Goal: Task Accomplishment & Management: Complete application form

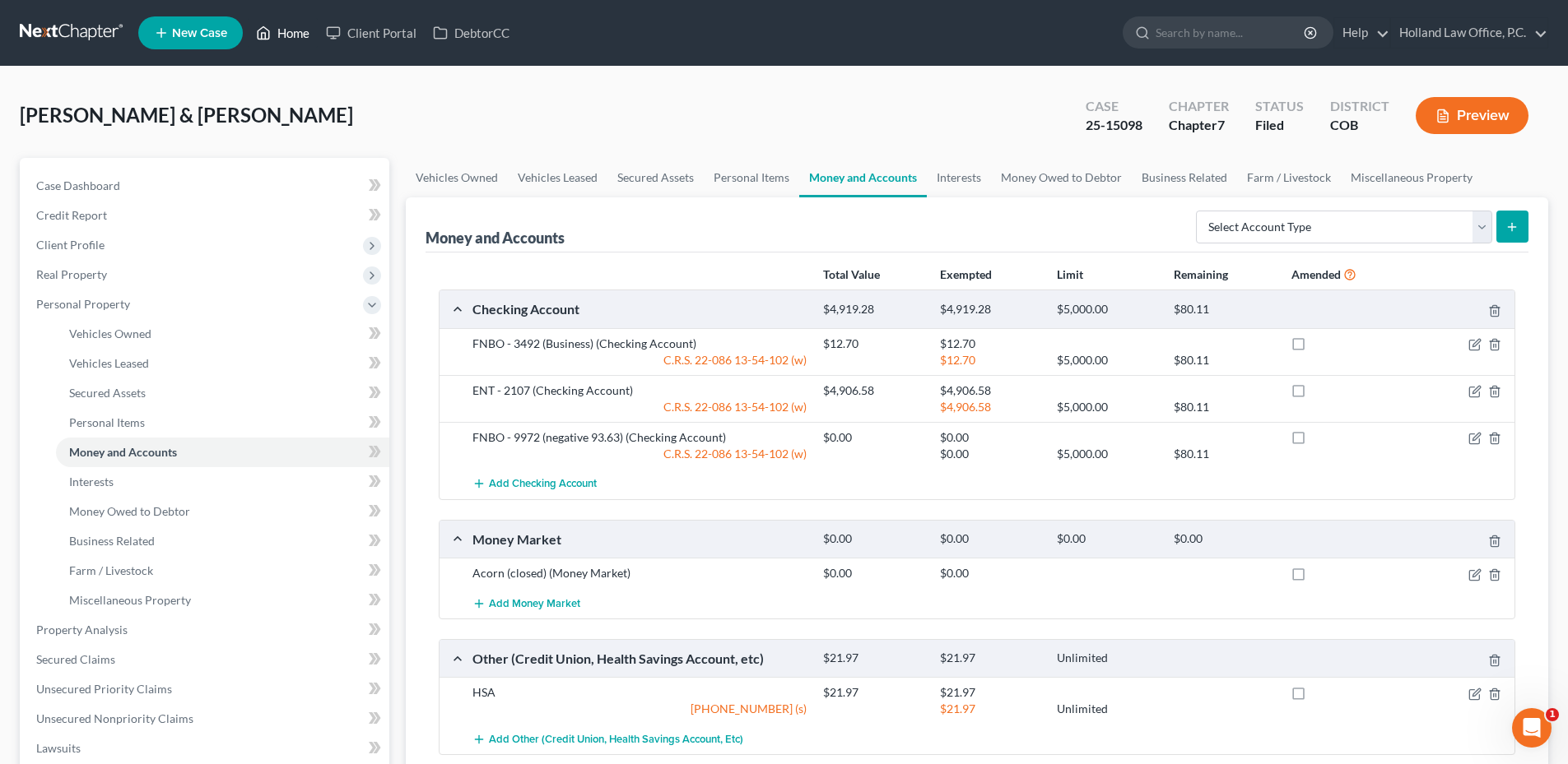
click at [281, 36] on link "Home" at bounding box center [282, 32] width 70 height 29
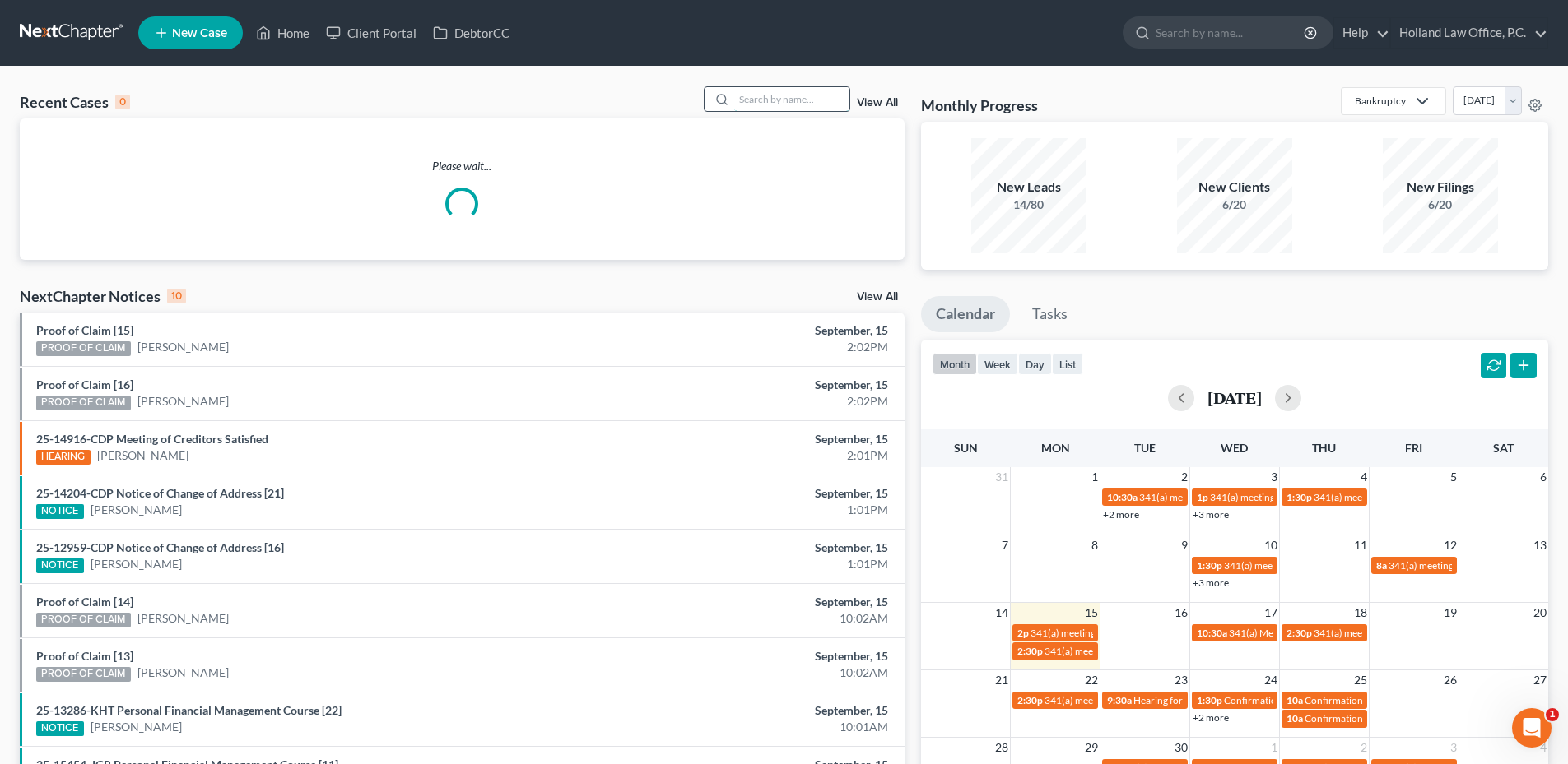
click at [752, 101] on input "search" at bounding box center [792, 98] width 115 height 24
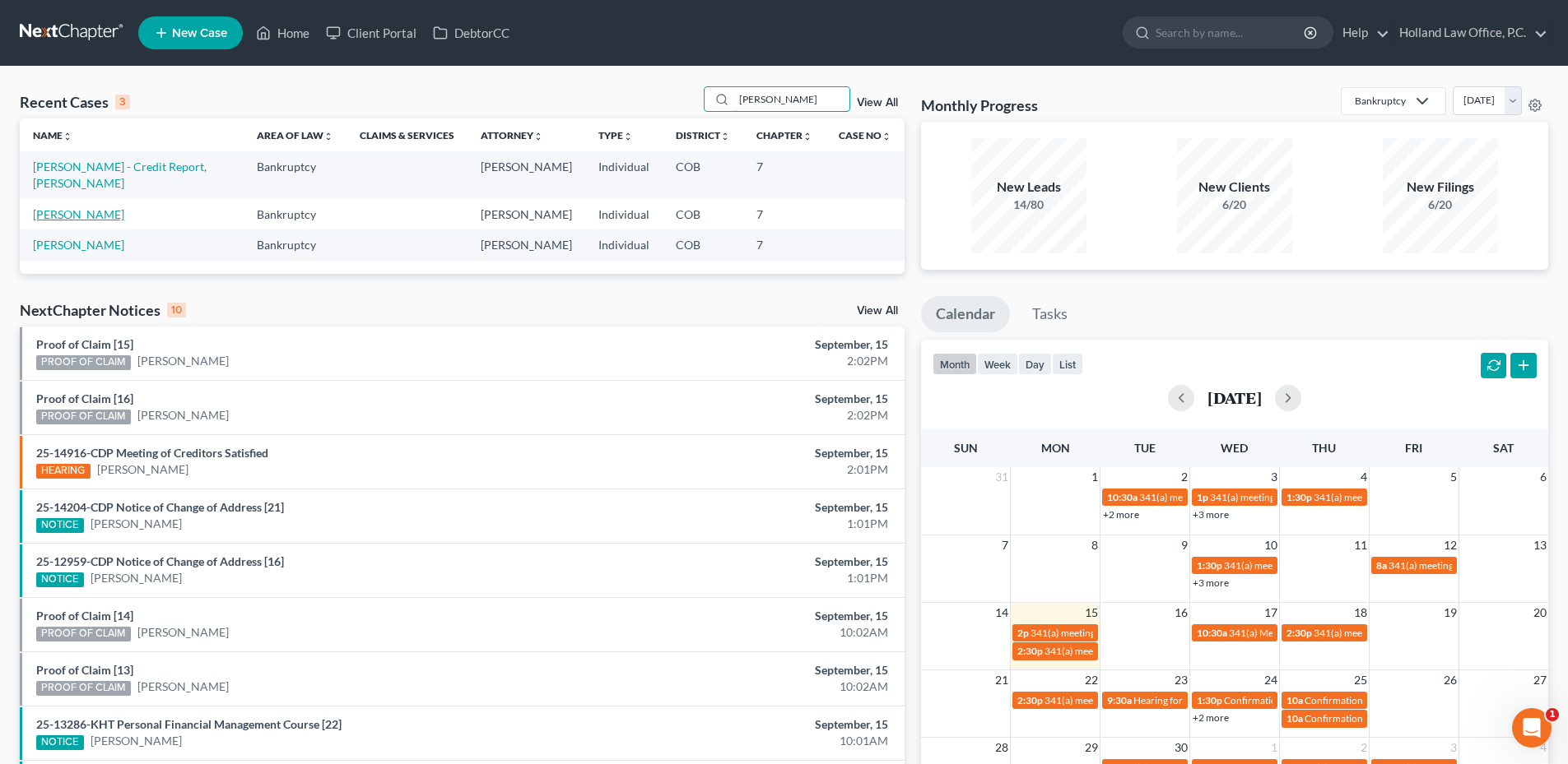
type input "[PERSON_NAME]"
click at [95, 208] on link "[PERSON_NAME]" at bounding box center [78, 215] width 91 height 14
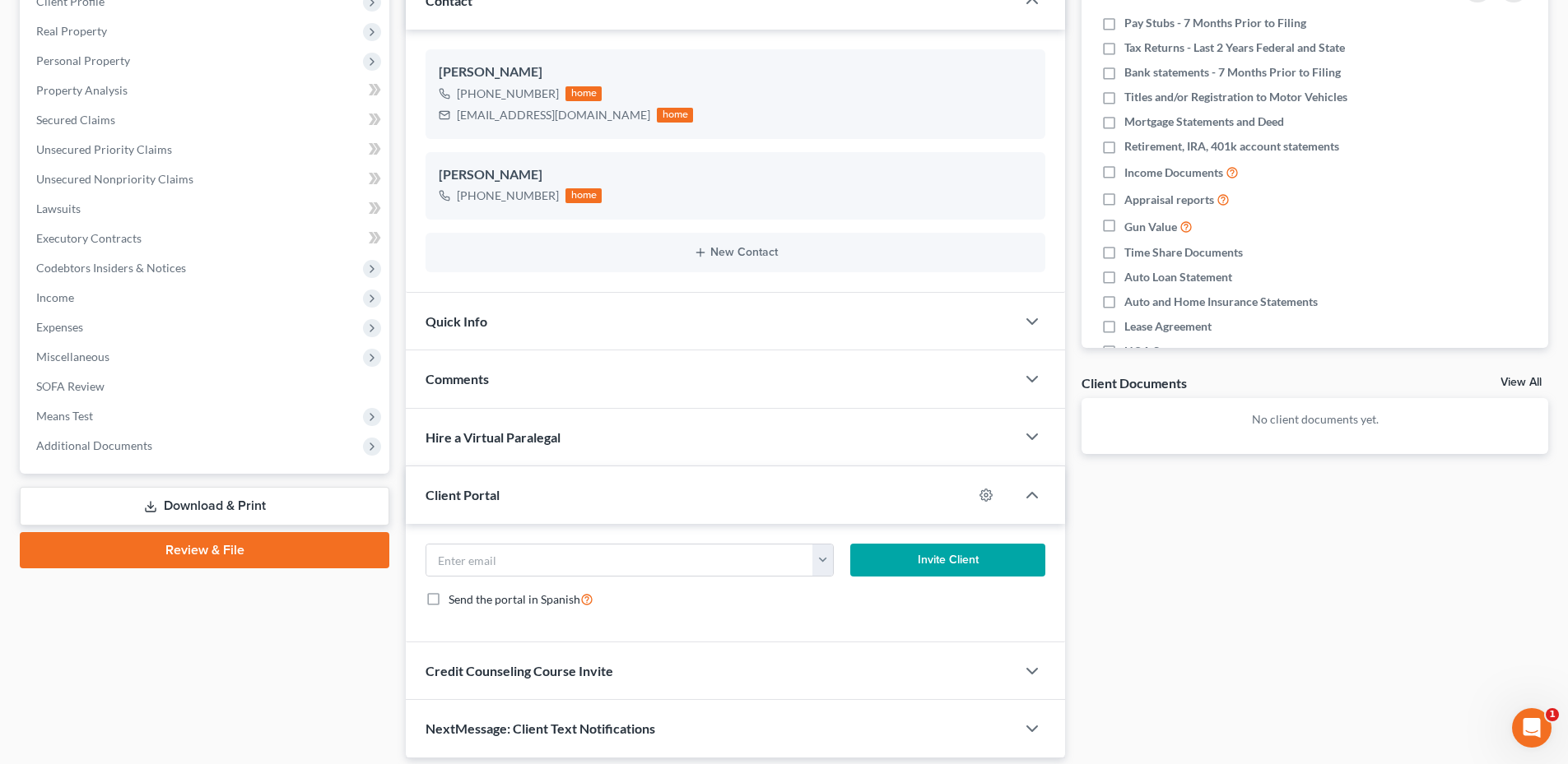
scroll to position [247, 0]
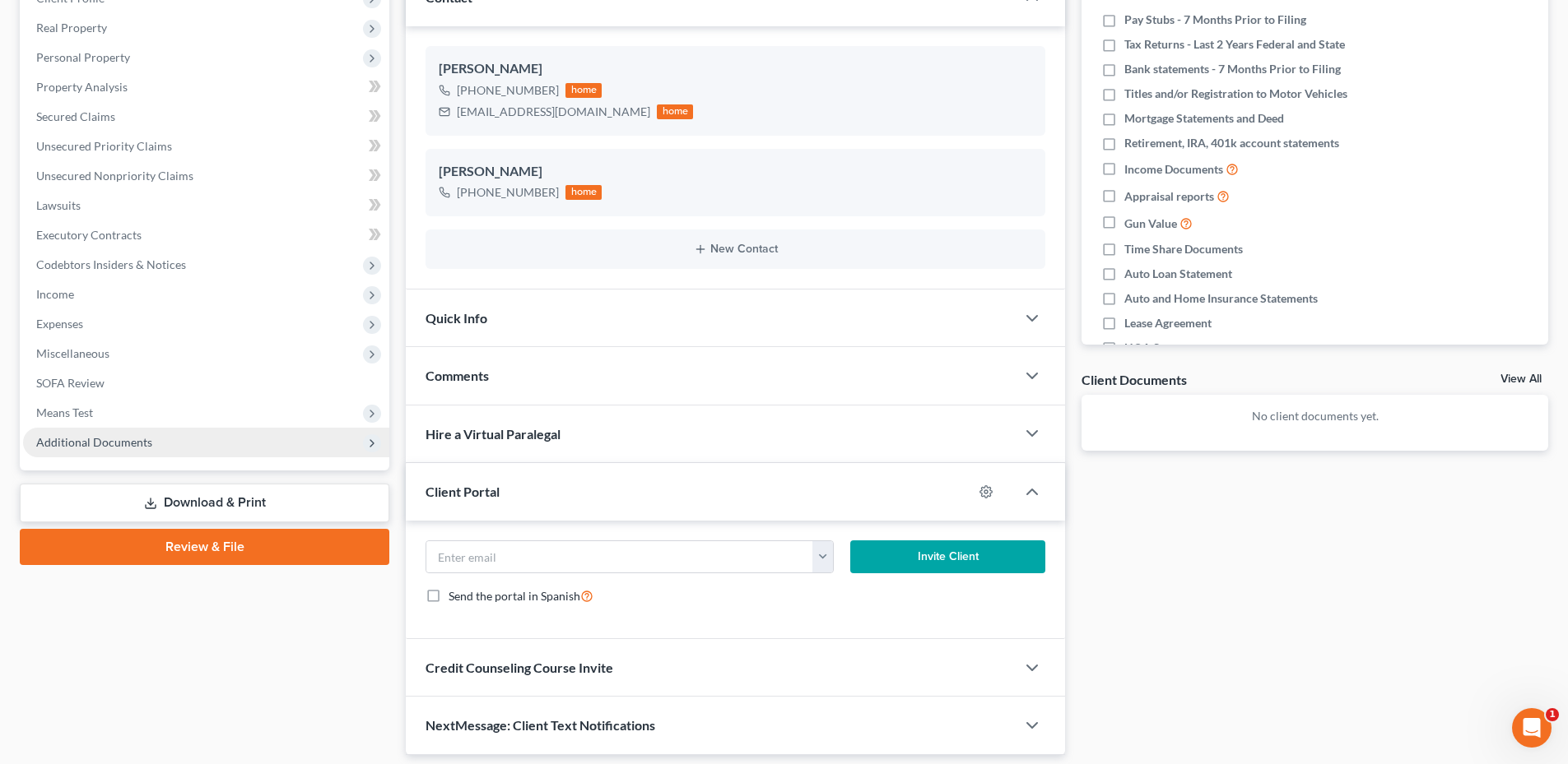
click at [97, 436] on span "Additional Documents" at bounding box center [94, 442] width 116 height 14
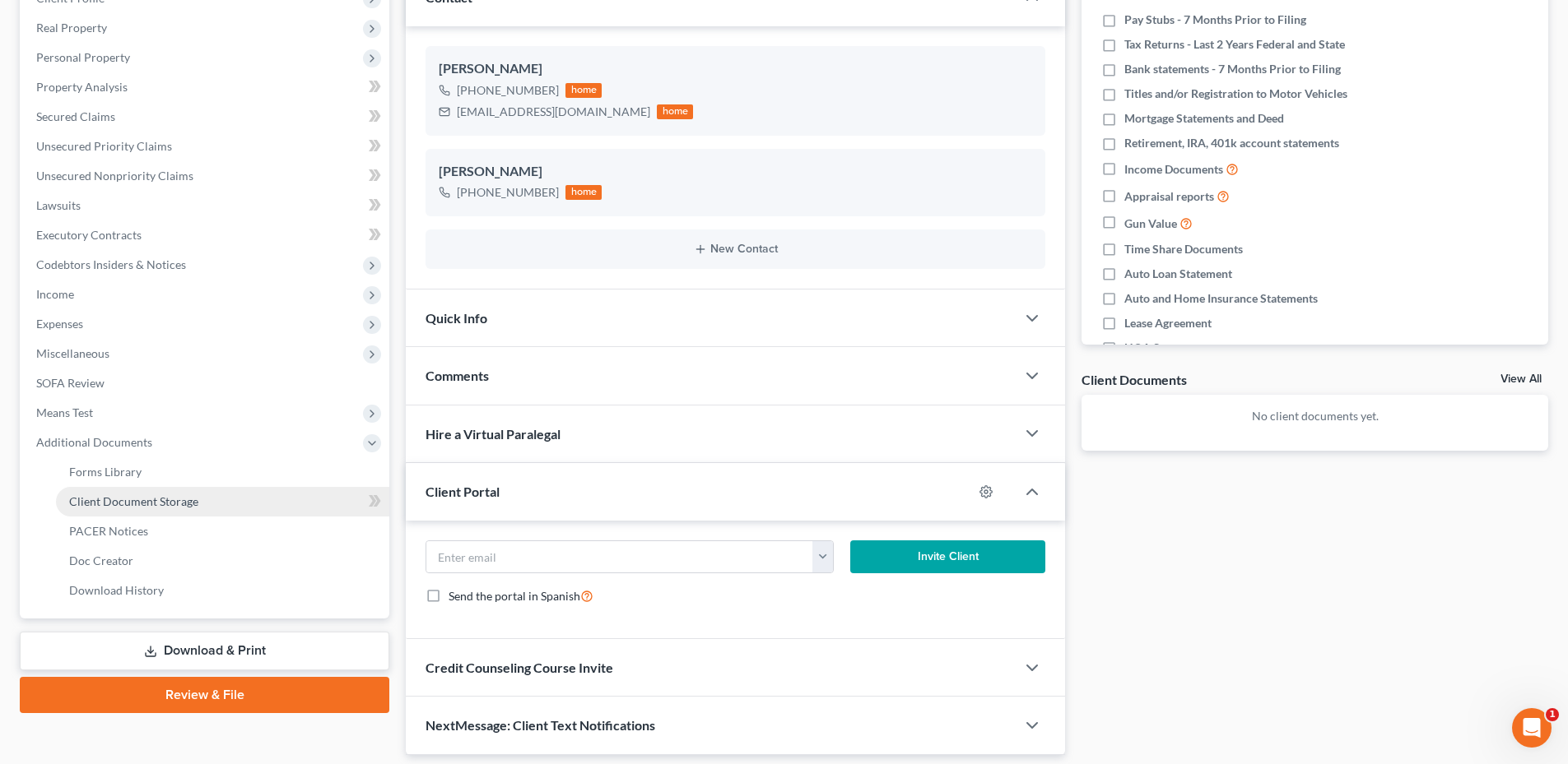
click at [113, 499] on span "Client Document Storage" at bounding box center [134, 501] width 130 height 14
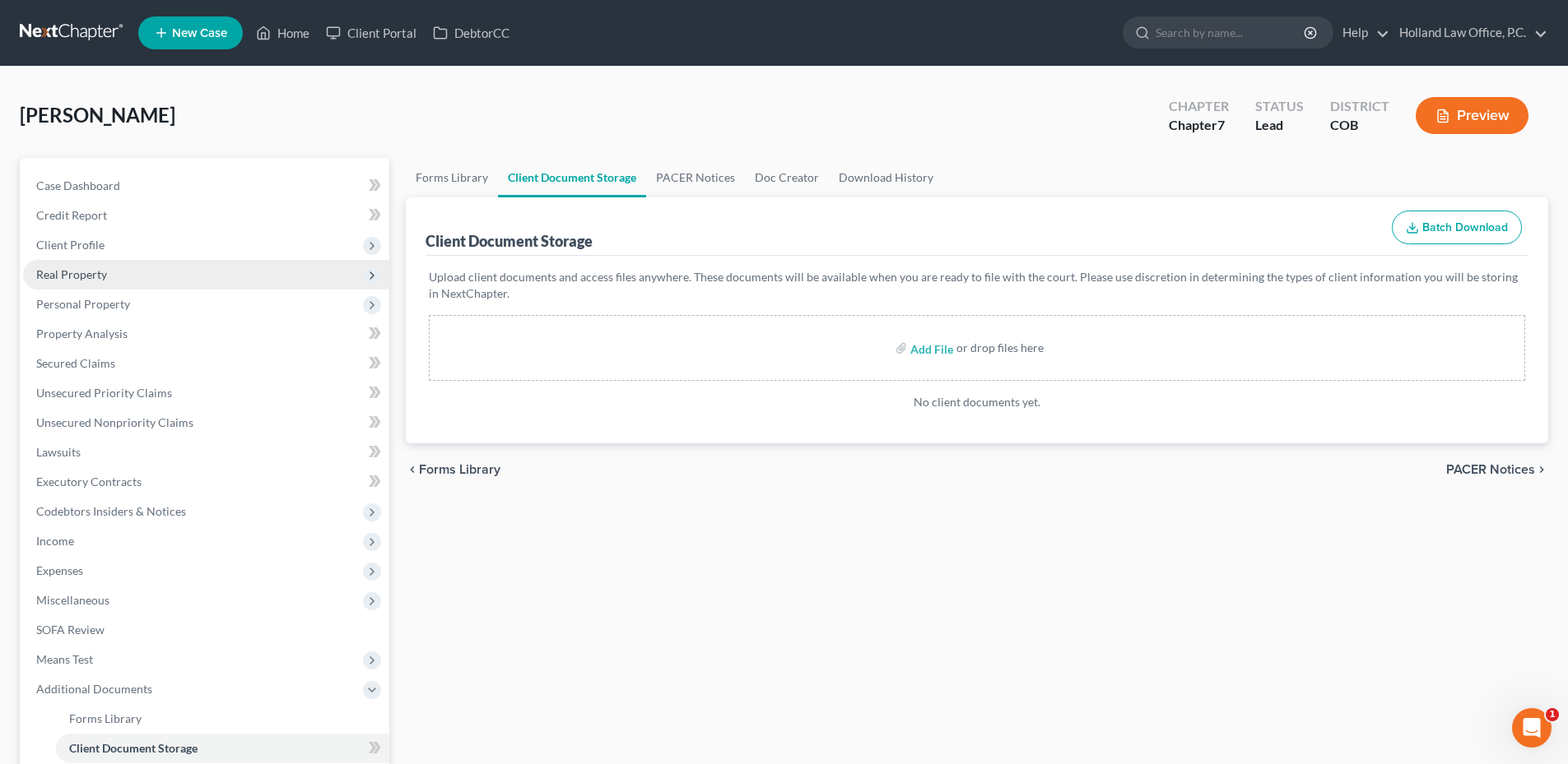
click at [93, 260] on span "Real Property" at bounding box center [206, 274] width 367 height 29
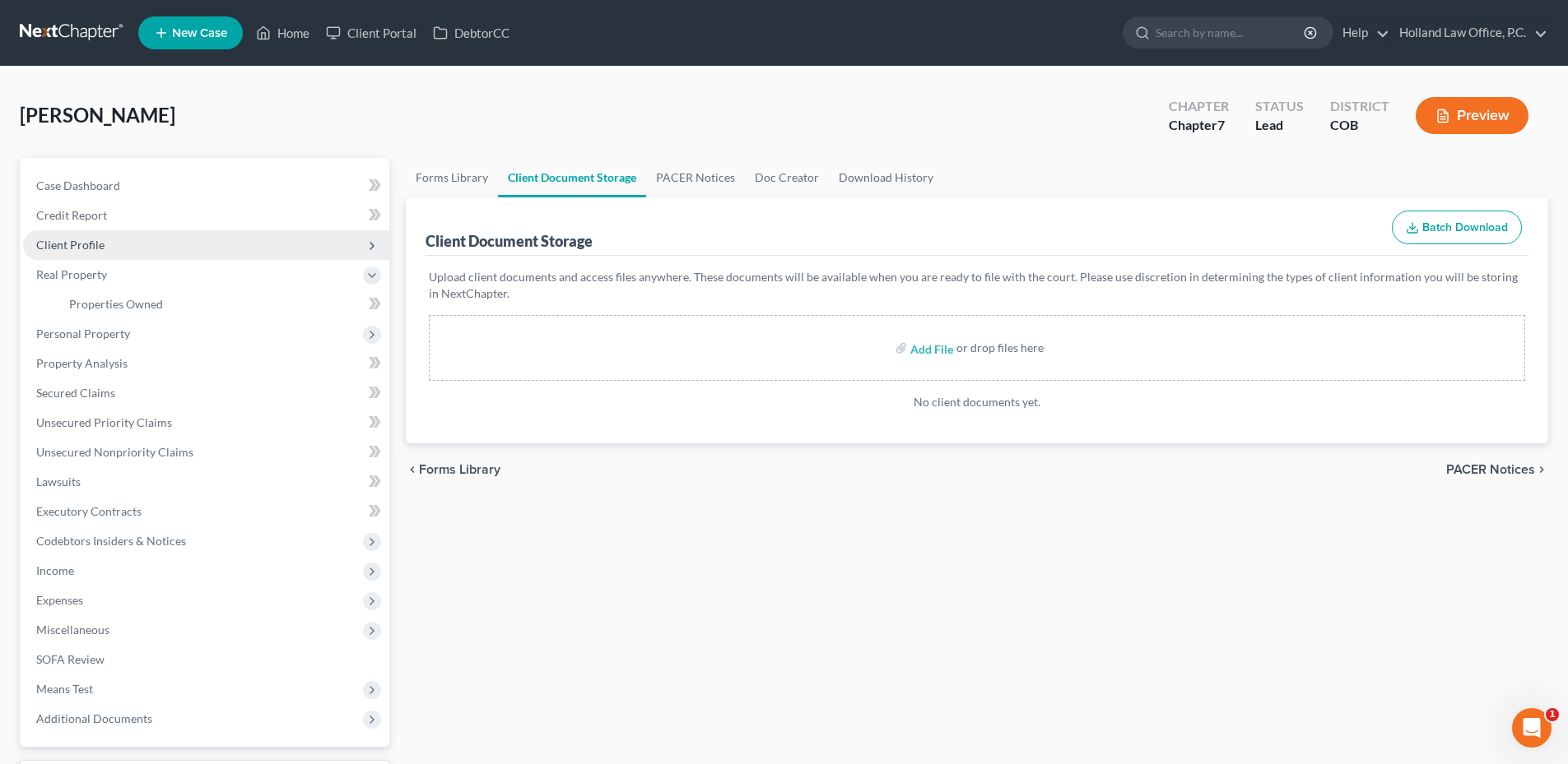
click at [91, 247] on span "Client Profile" at bounding box center [70, 245] width 68 height 14
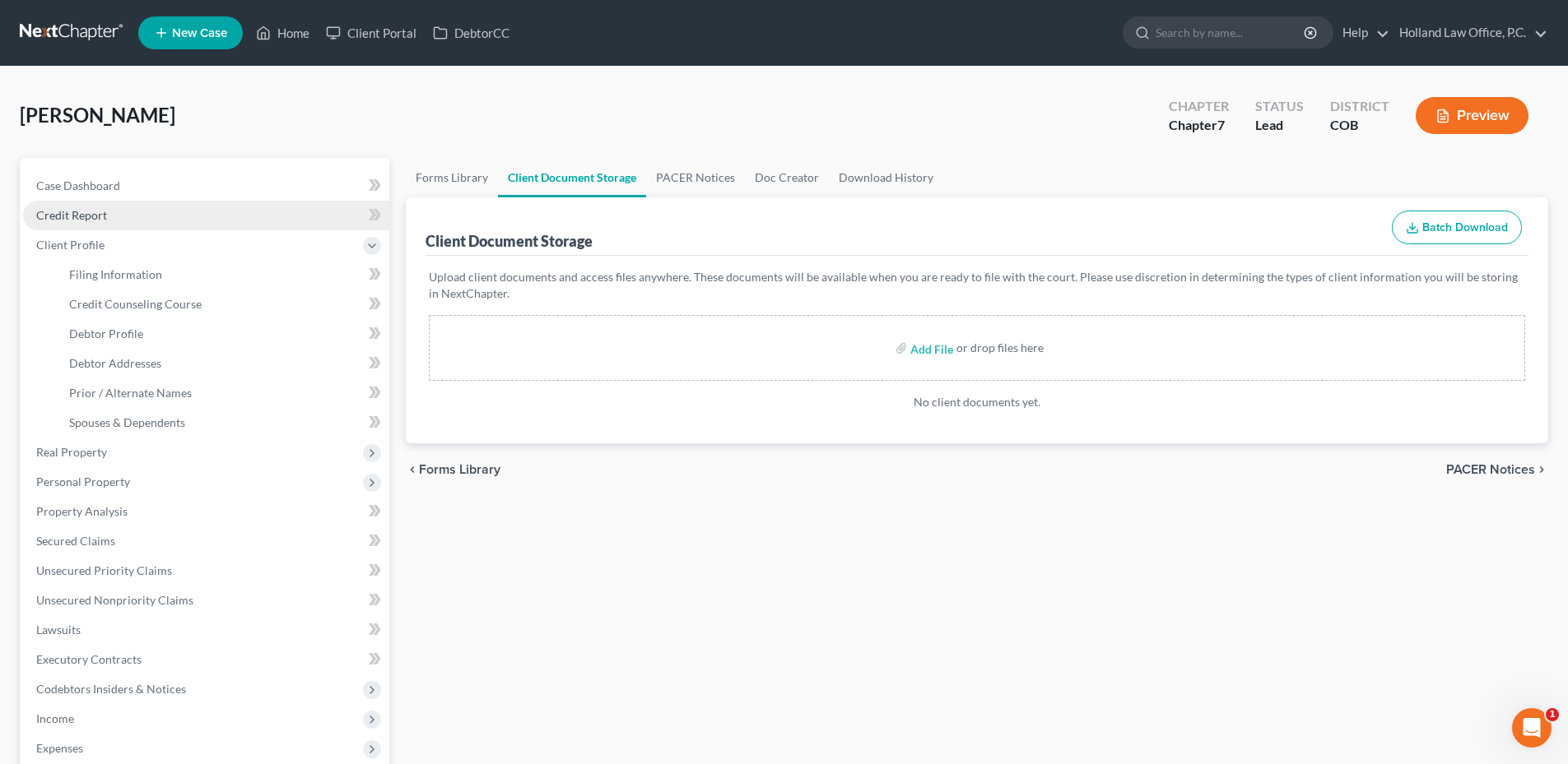
click at [93, 217] on span "Credit Report" at bounding box center [72, 216] width 71 height 14
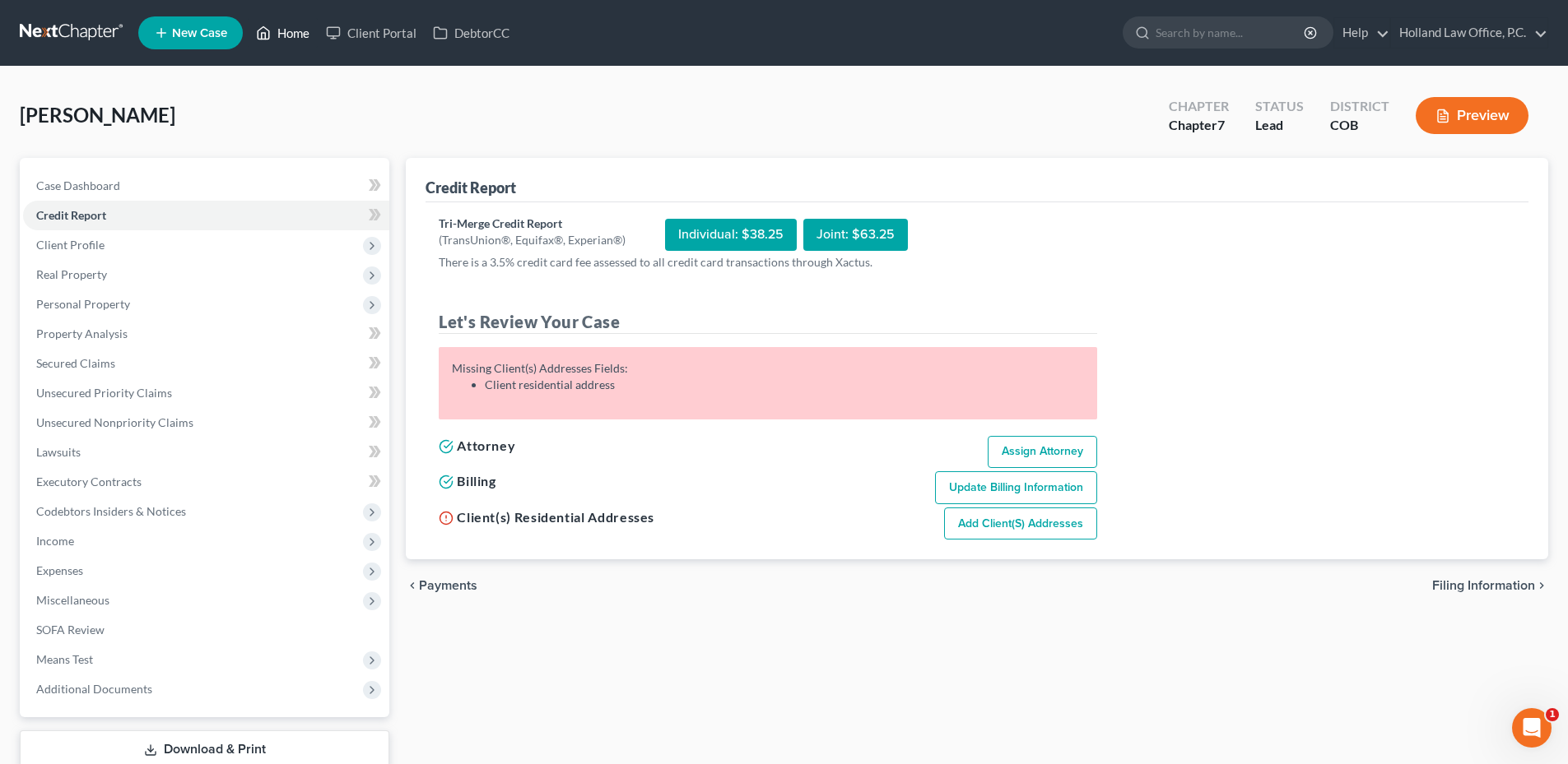
click at [273, 43] on link "Home" at bounding box center [282, 32] width 70 height 29
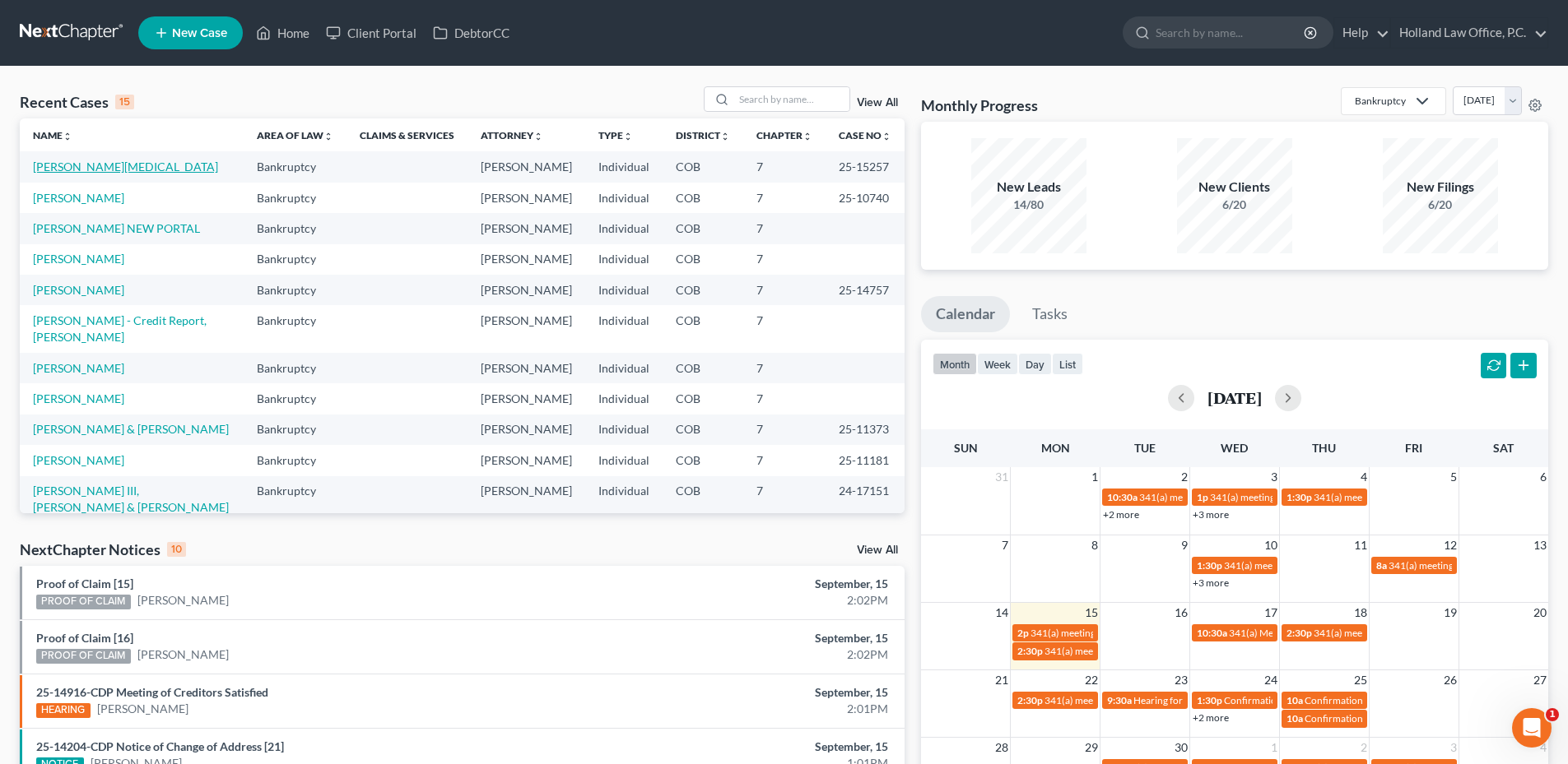
click at [73, 164] on link "Sanchez, Tobi" at bounding box center [125, 167] width 186 height 14
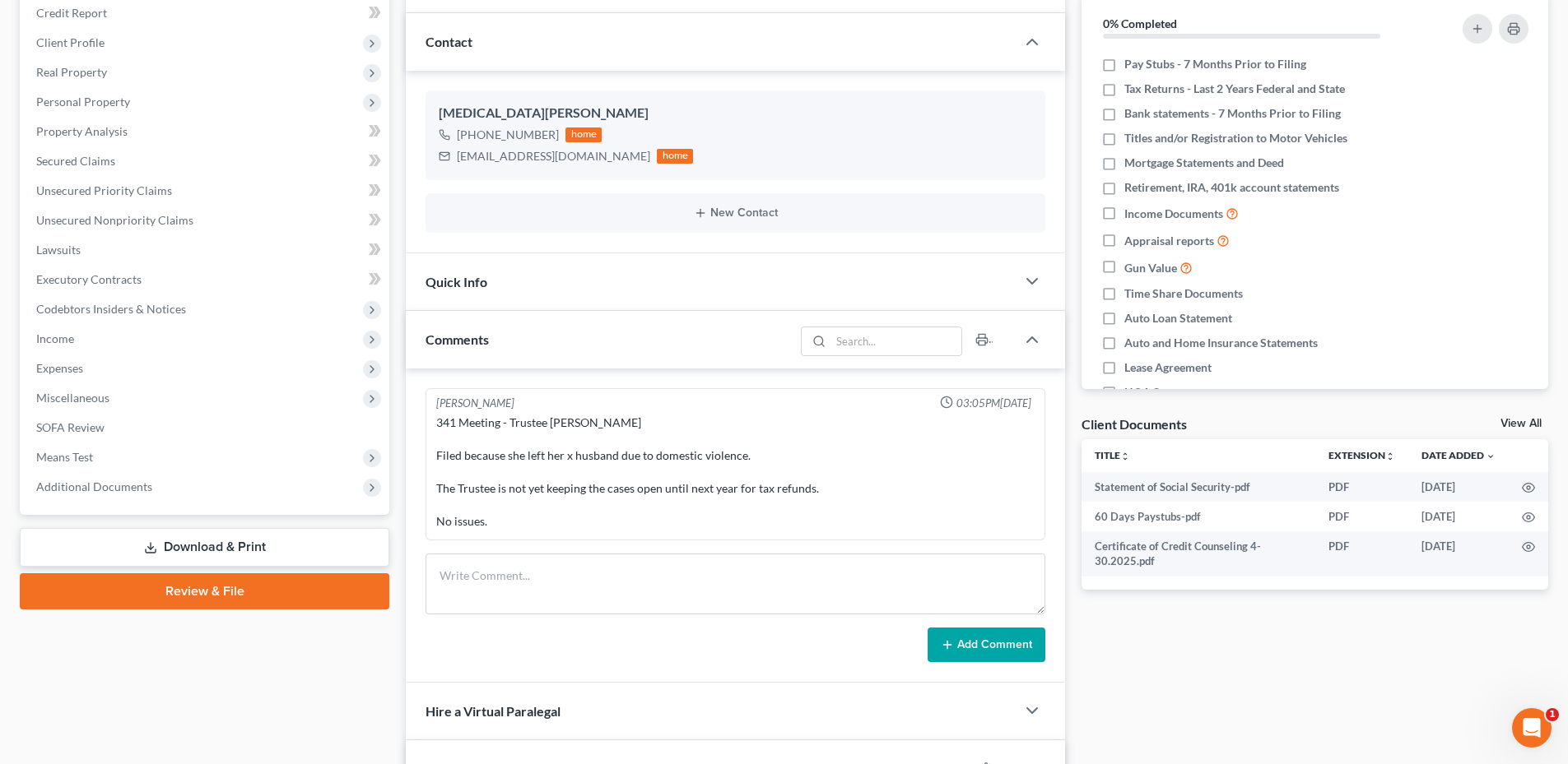
scroll to position [516, 0]
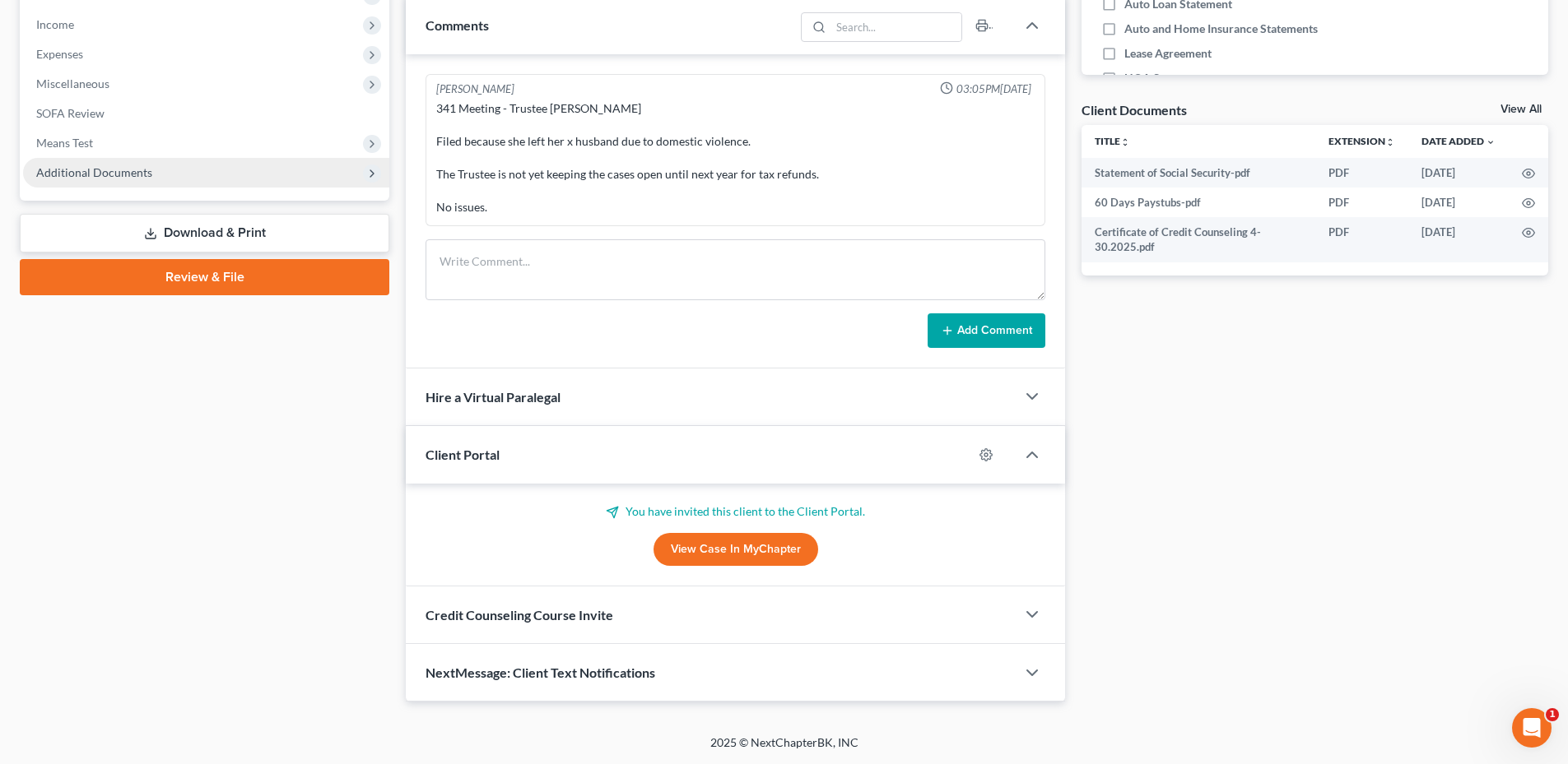
click at [128, 175] on span "Additional Documents" at bounding box center [94, 172] width 116 height 14
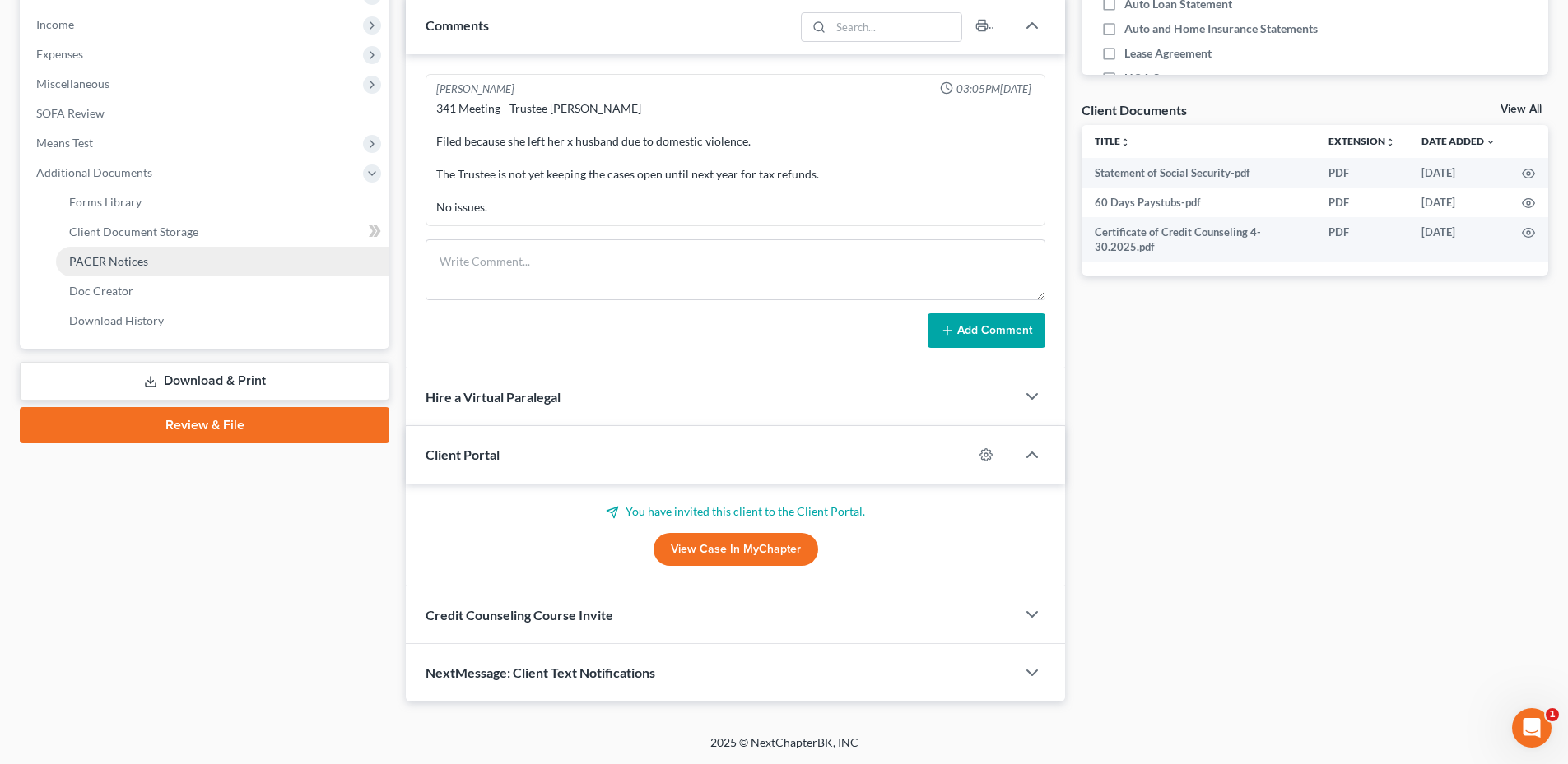
click at [107, 263] on span "PACER Notices" at bounding box center [108, 261] width 79 height 14
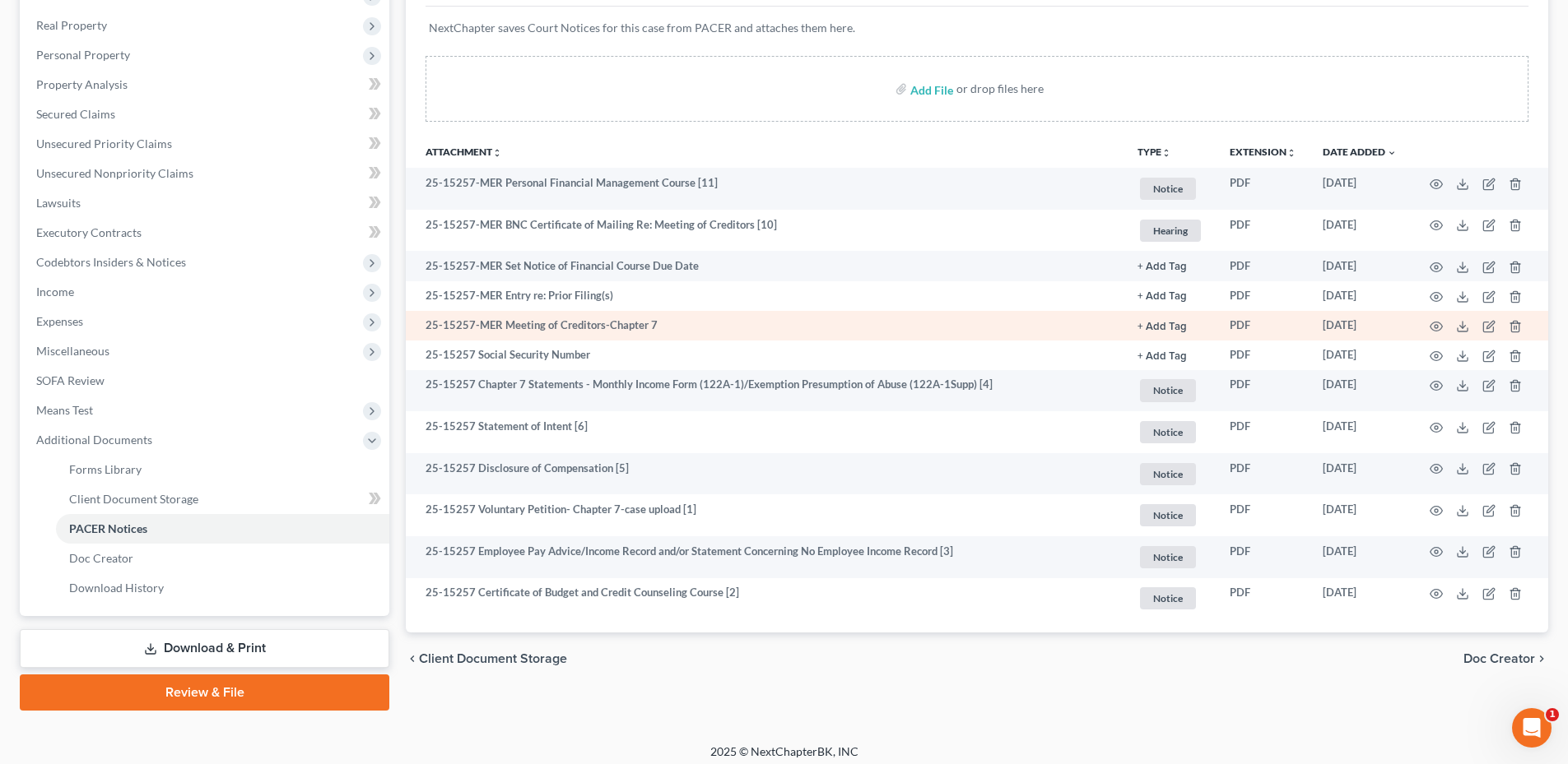
scroll to position [258, 0]
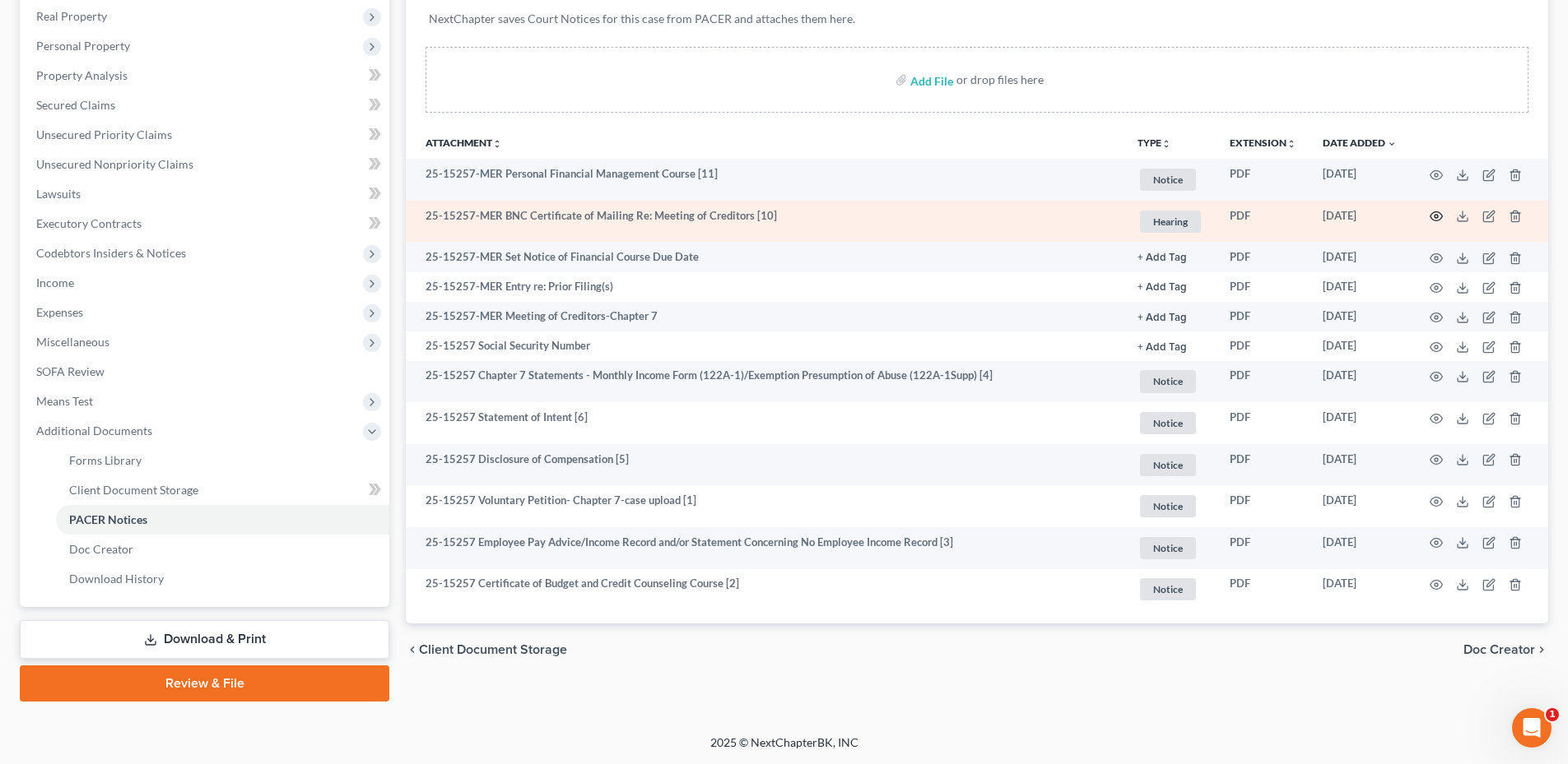
click at [1431, 217] on icon "button" at bounding box center [1436, 216] width 13 height 13
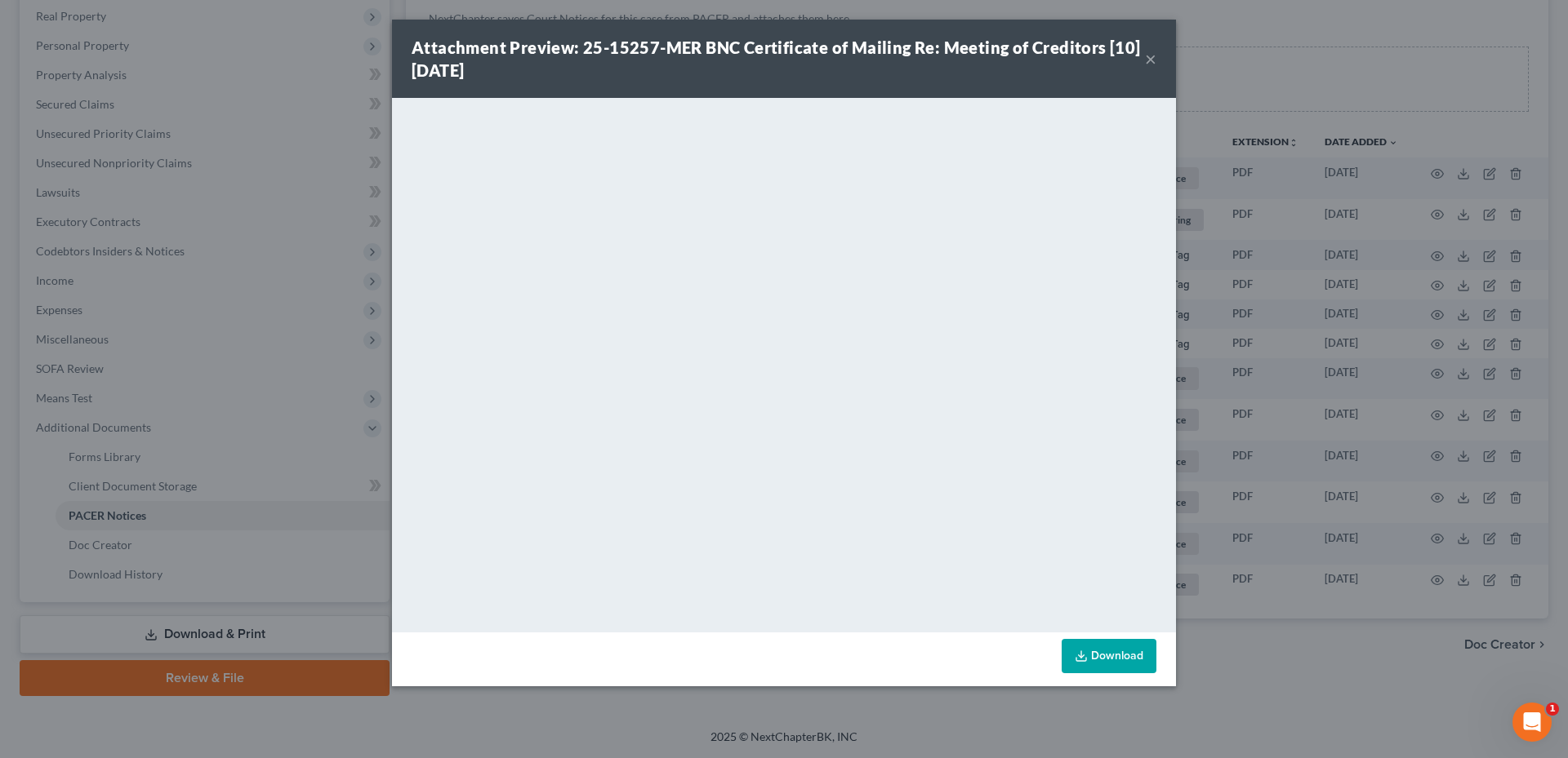
click at [1151, 62] on button "×" at bounding box center [1150, 59] width 11 height 19
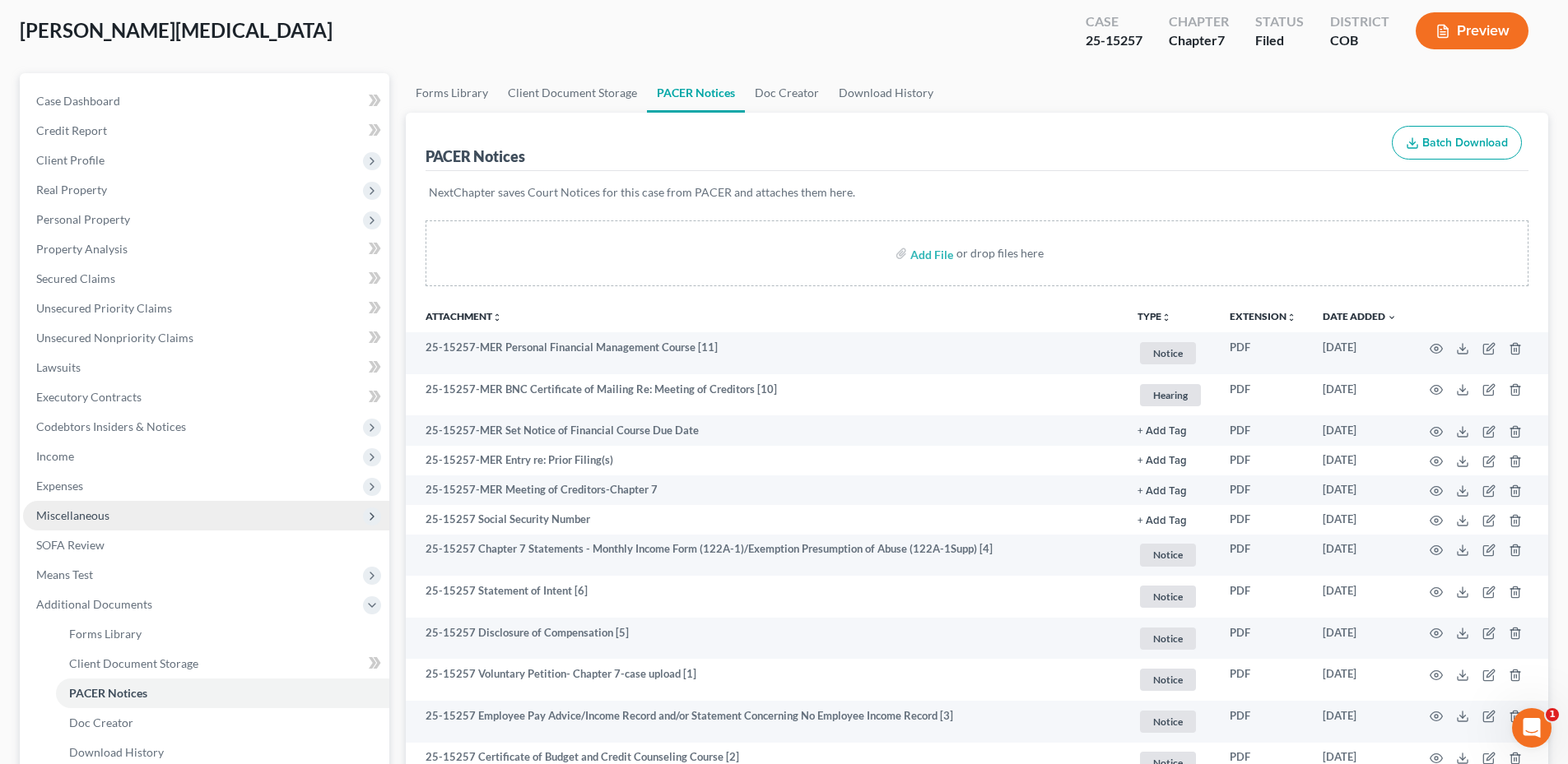
scroll to position [0, 0]
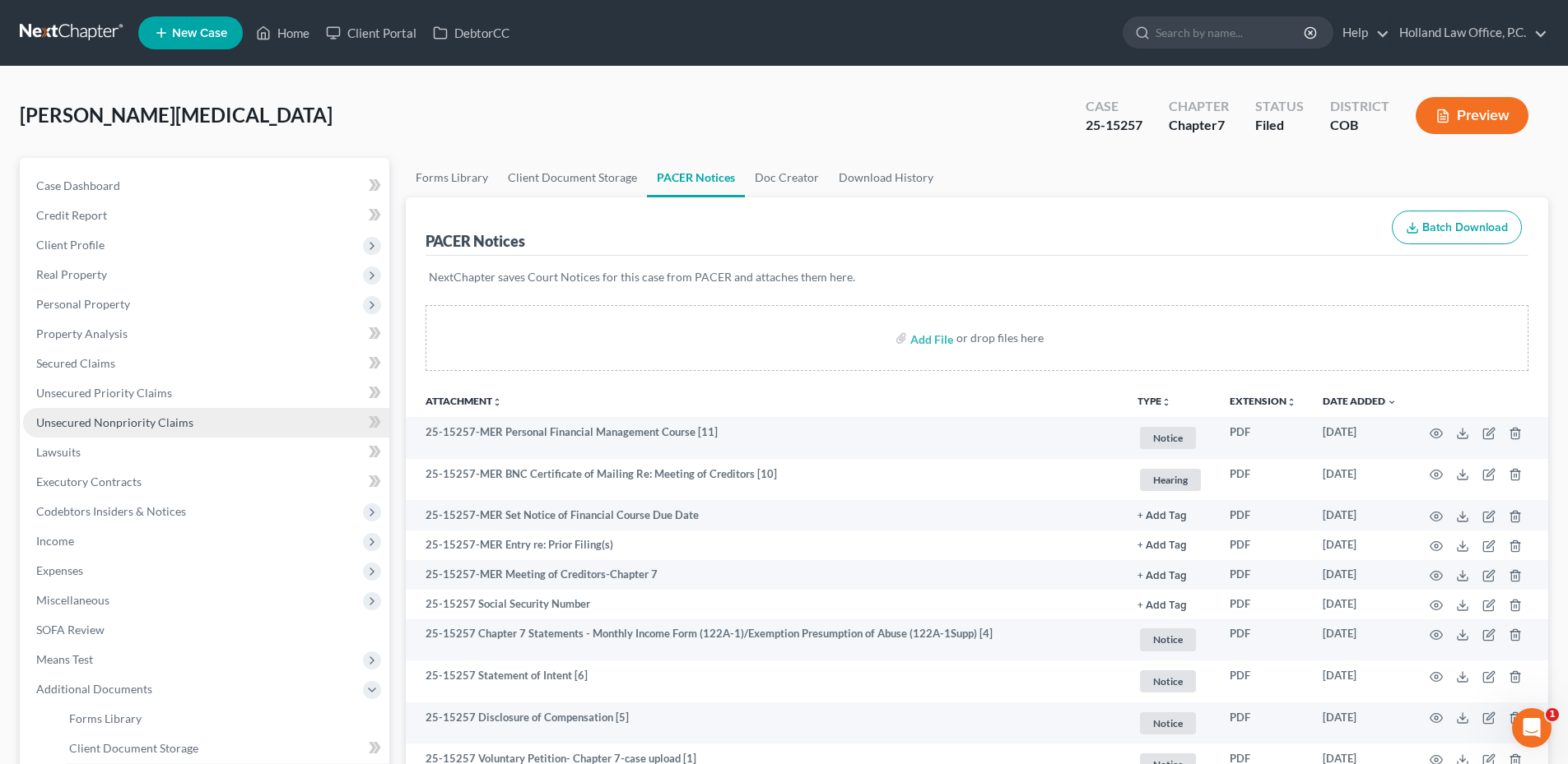
click at [156, 418] on span "Unsecured Nonpriority Claims" at bounding box center [115, 422] width 157 height 14
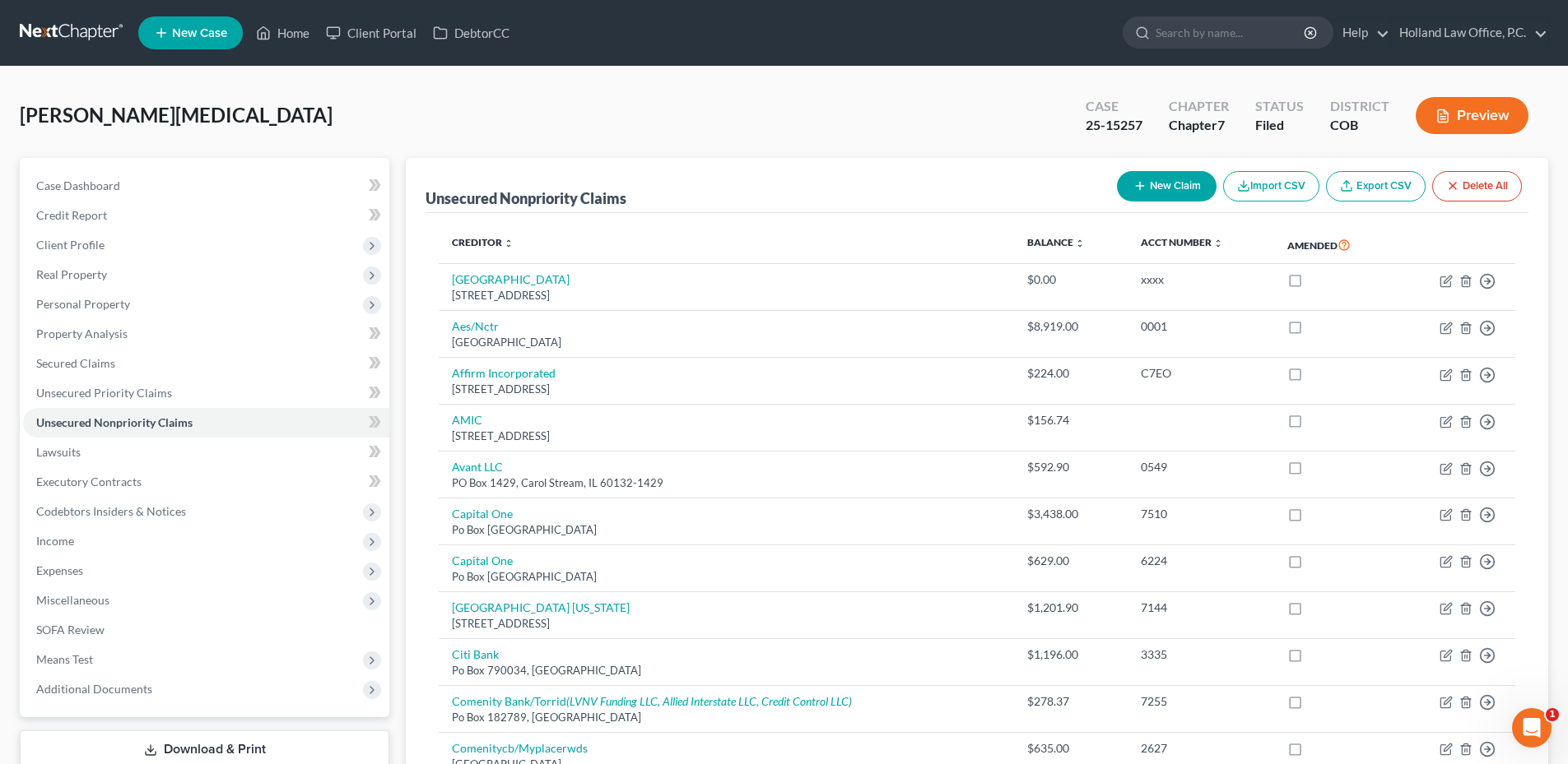
click at [1157, 187] on button "New Claim" at bounding box center [1167, 186] width 99 height 30
select select "0"
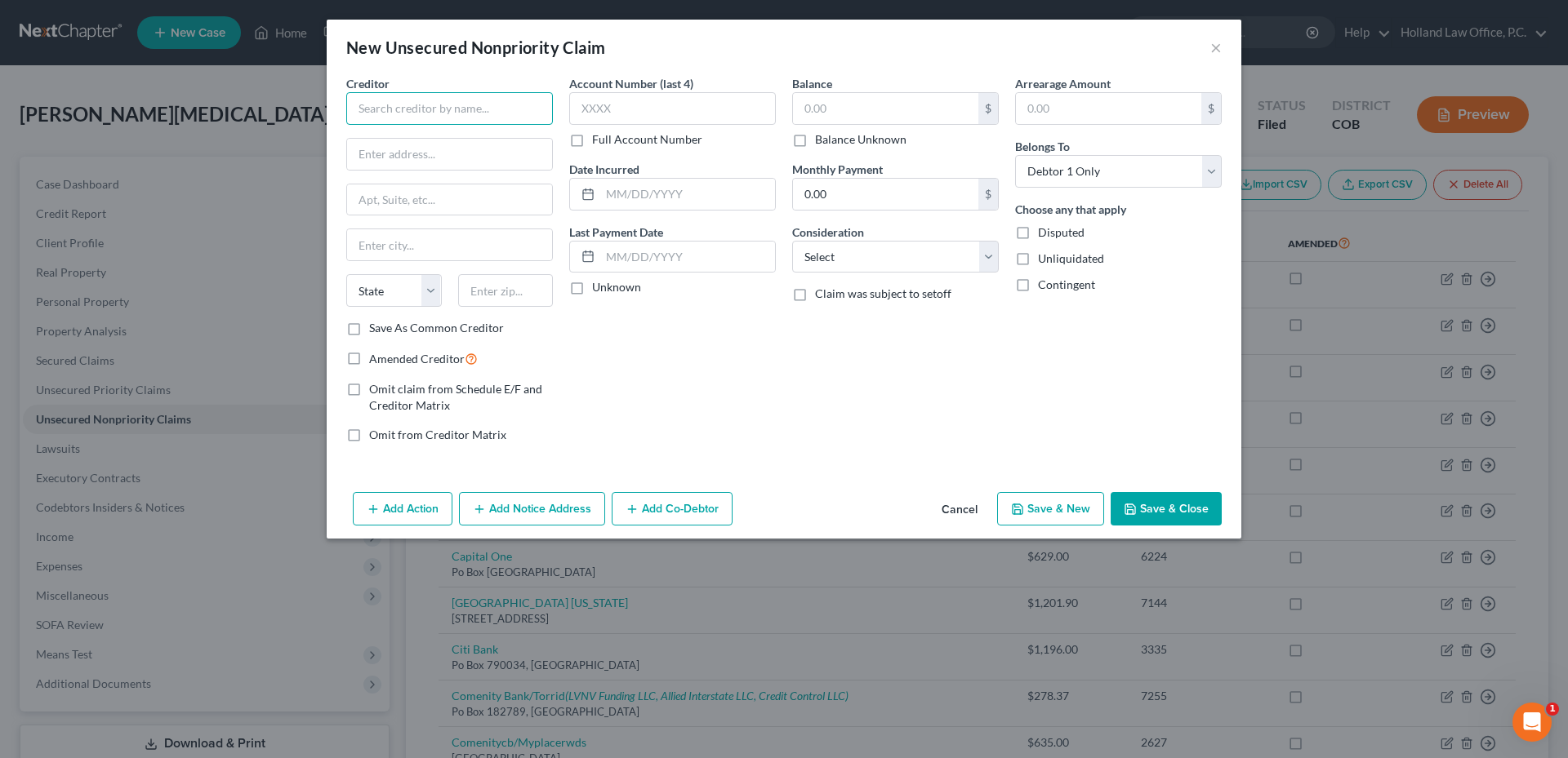
click at [454, 114] on input "text" at bounding box center [449, 108] width 207 height 33
type input "C"
click at [958, 502] on button "Cancel" at bounding box center [959, 510] width 62 height 33
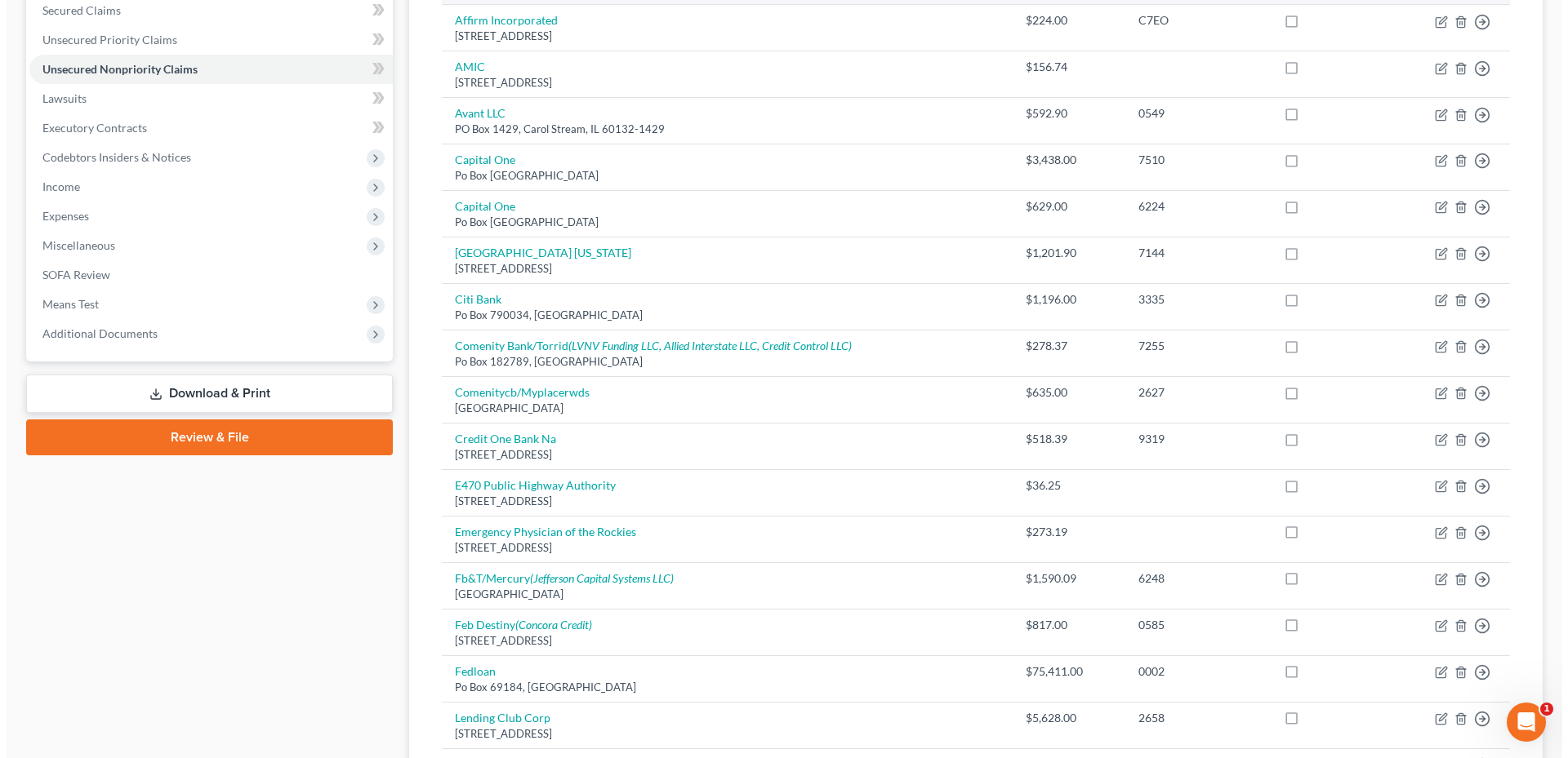
scroll to position [163, 0]
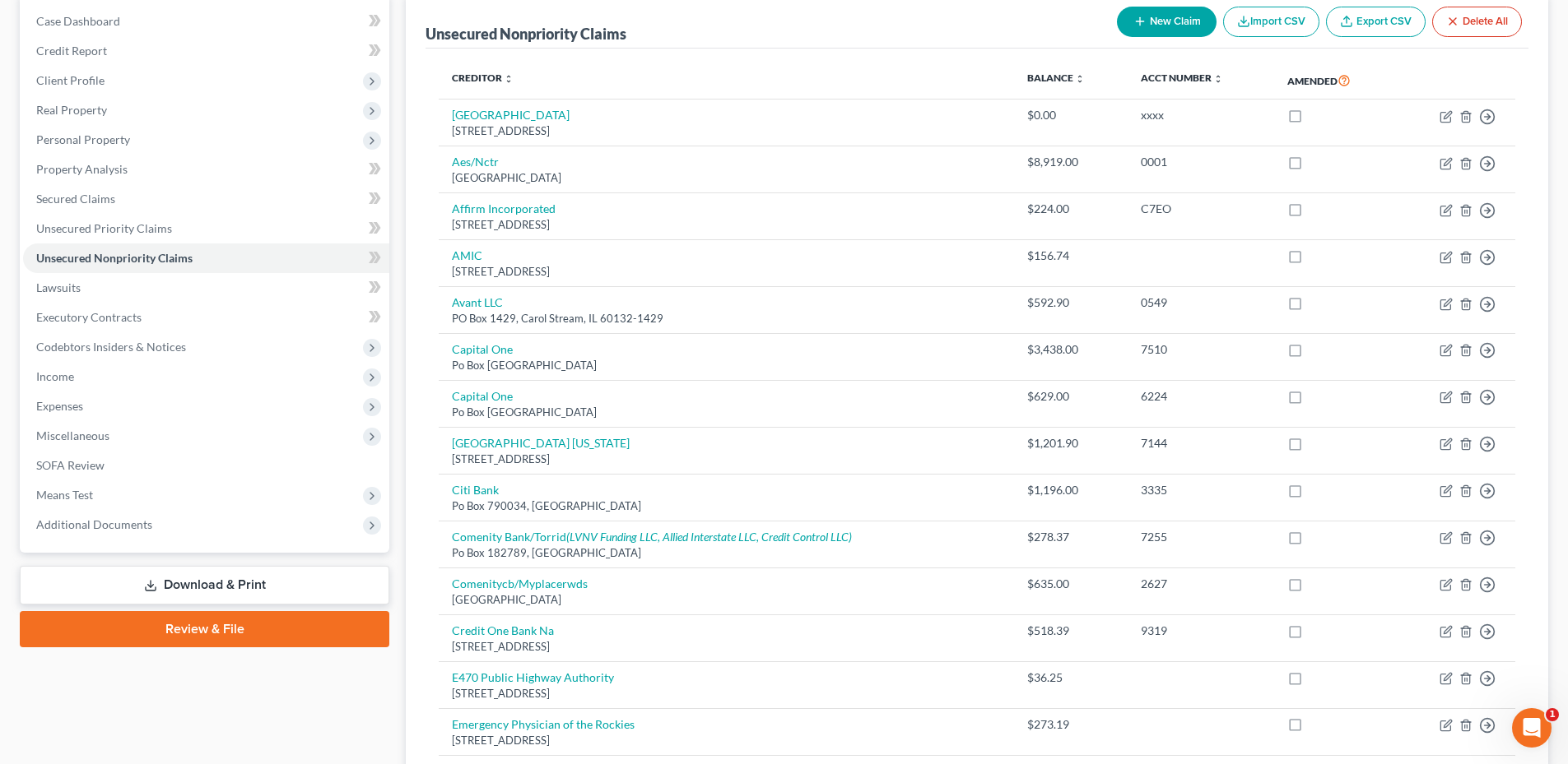
click at [1121, 32] on button "New Claim" at bounding box center [1167, 21] width 99 height 30
select select "0"
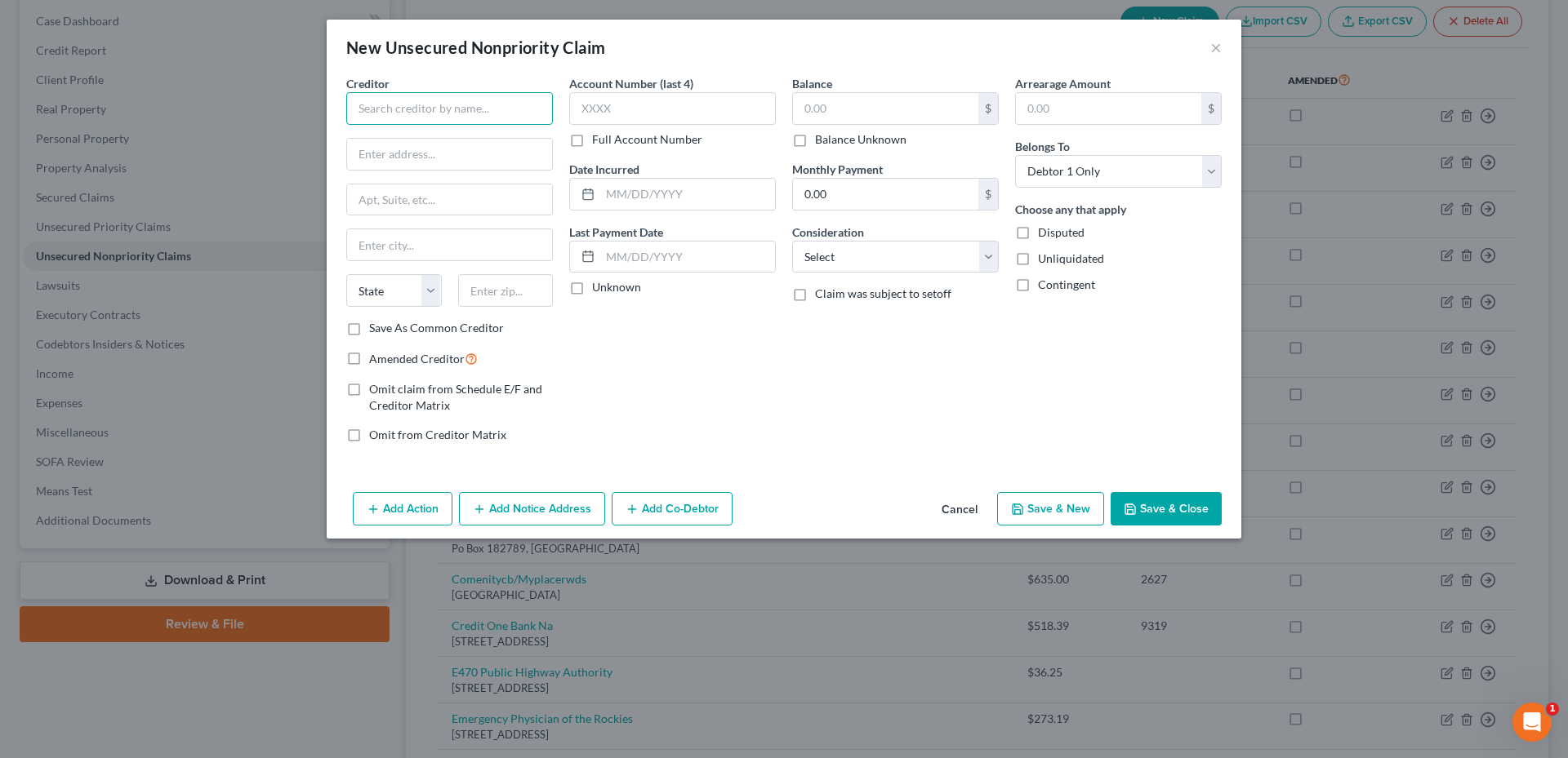
click at [453, 109] on input "text" at bounding box center [449, 108] width 207 height 33
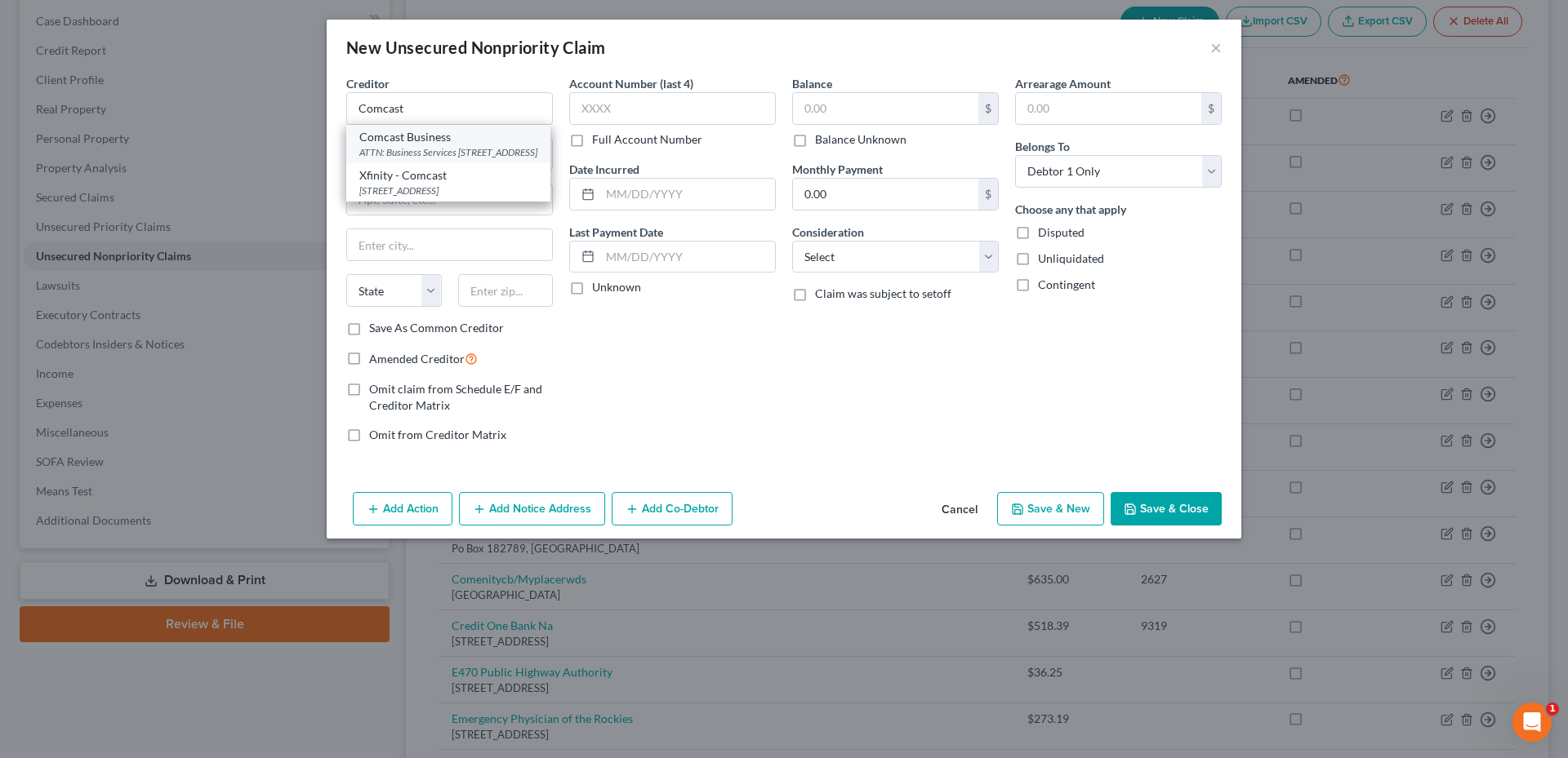
click at [465, 153] on div "ATTN: Business Services 1701 JFK Blvd, Philadelphia, PA 19103" at bounding box center [448, 152] width 178 height 14
type input "Comcast Business"
type input "ATTN: Business Services"
type input "1701 JFK Blvd"
type input "Philadelphia"
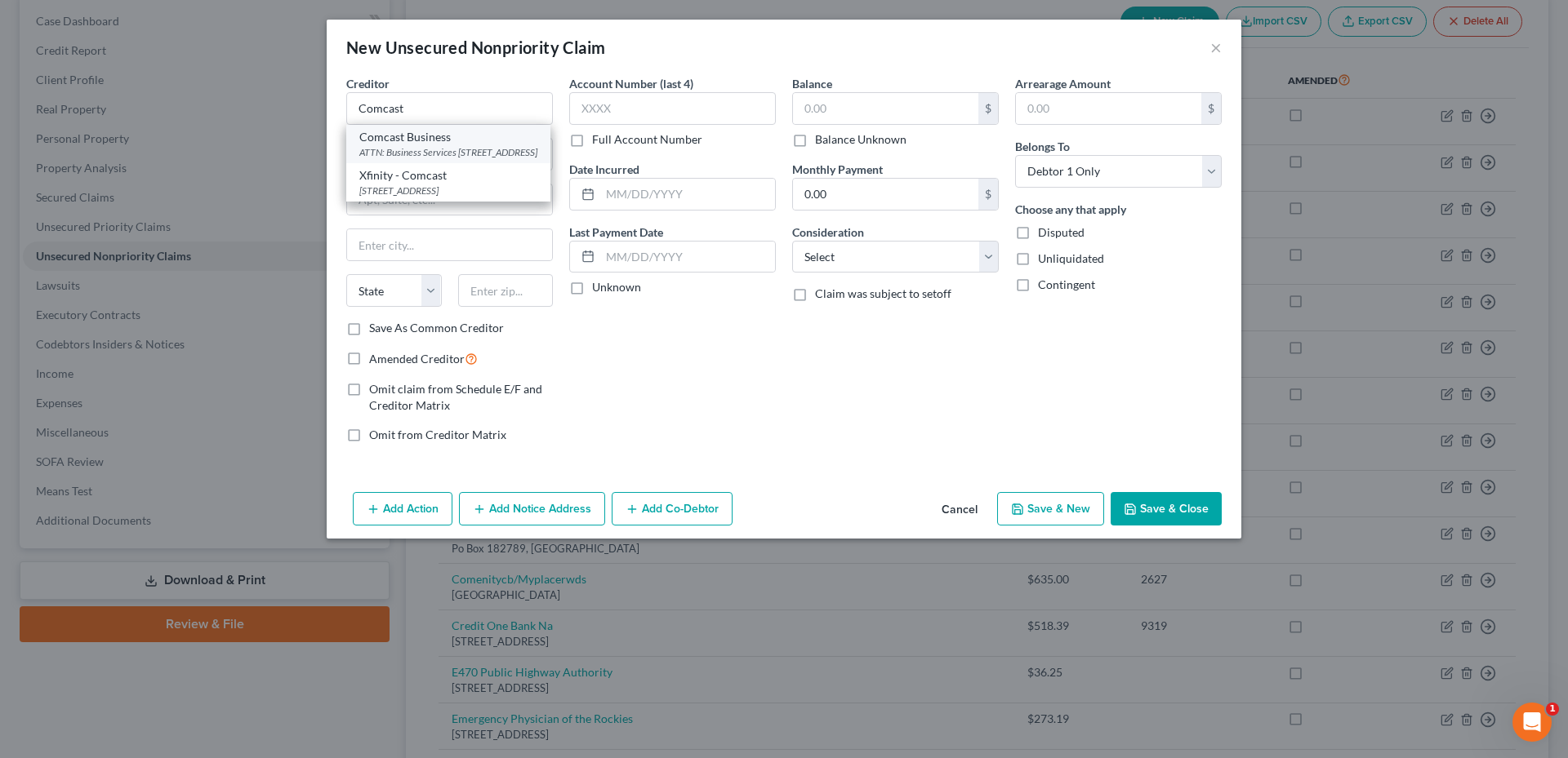
select select "39"
type input "19103"
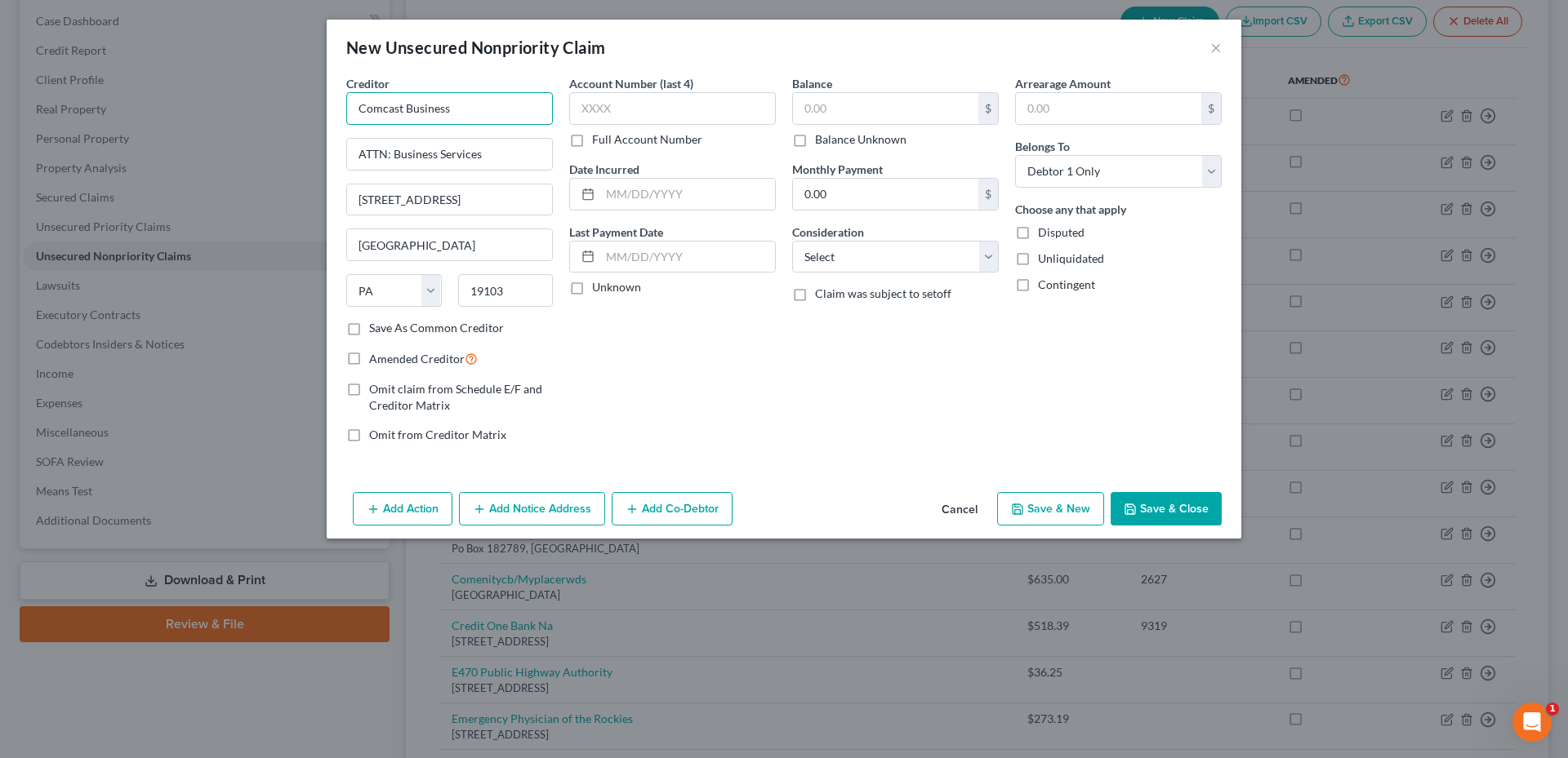
click at [418, 108] on input "Comcast Business" at bounding box center [449, 108] width 207 height 33
type input "Comcast Cable"
click at [433, 155] on input "ATTN: Business Services" at bounding box center [449, 154] width 205 height 31
click at [433, 154] on input "ATTN: Business Services" at bounding box center [449, 154] width 205 height 31
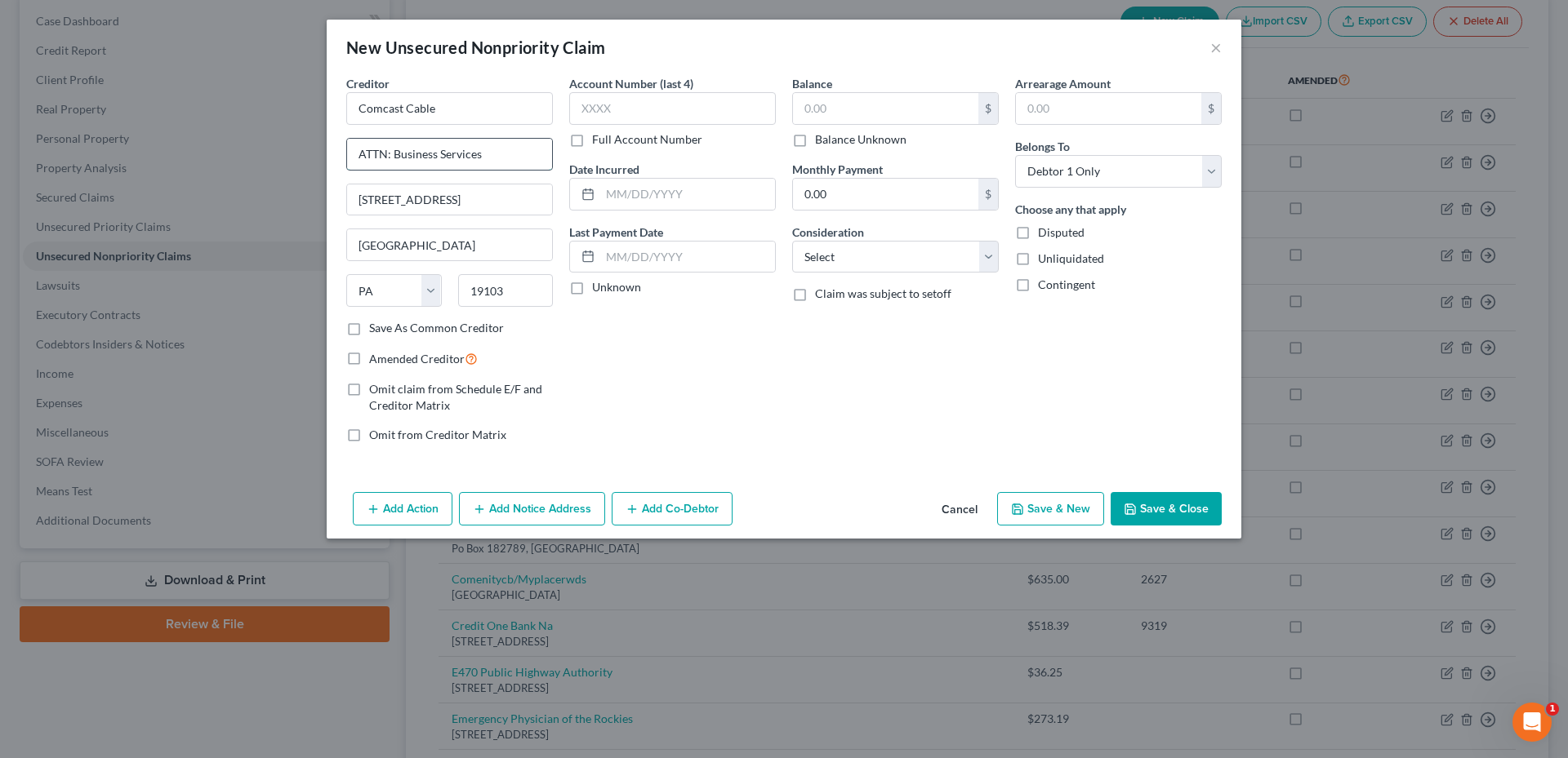
click at [433, 154] on input "ATTN: Business Services" at bounding box center [449, 154] width 205 height 31
drag, startPoint x: 454, startPoint y: 217, endPoint x: 331, endPoint y: 200, distance: 124.2
click at [331, 200] on div "Creditor * Comcast Cable 1701 JFK Blvd Philadelphia State AL AK AR AZ CA CO CT …" at bounding box center [784, 280] width 914 height 410
drag, startPoint x: 353, startPoint y: 196, endPoint x: 435, endPoint y: 201, distance: 82.2
click at [462, 196] on input "1701 JFK Blvd" at bounding box center [449, 200] width 205 height 31
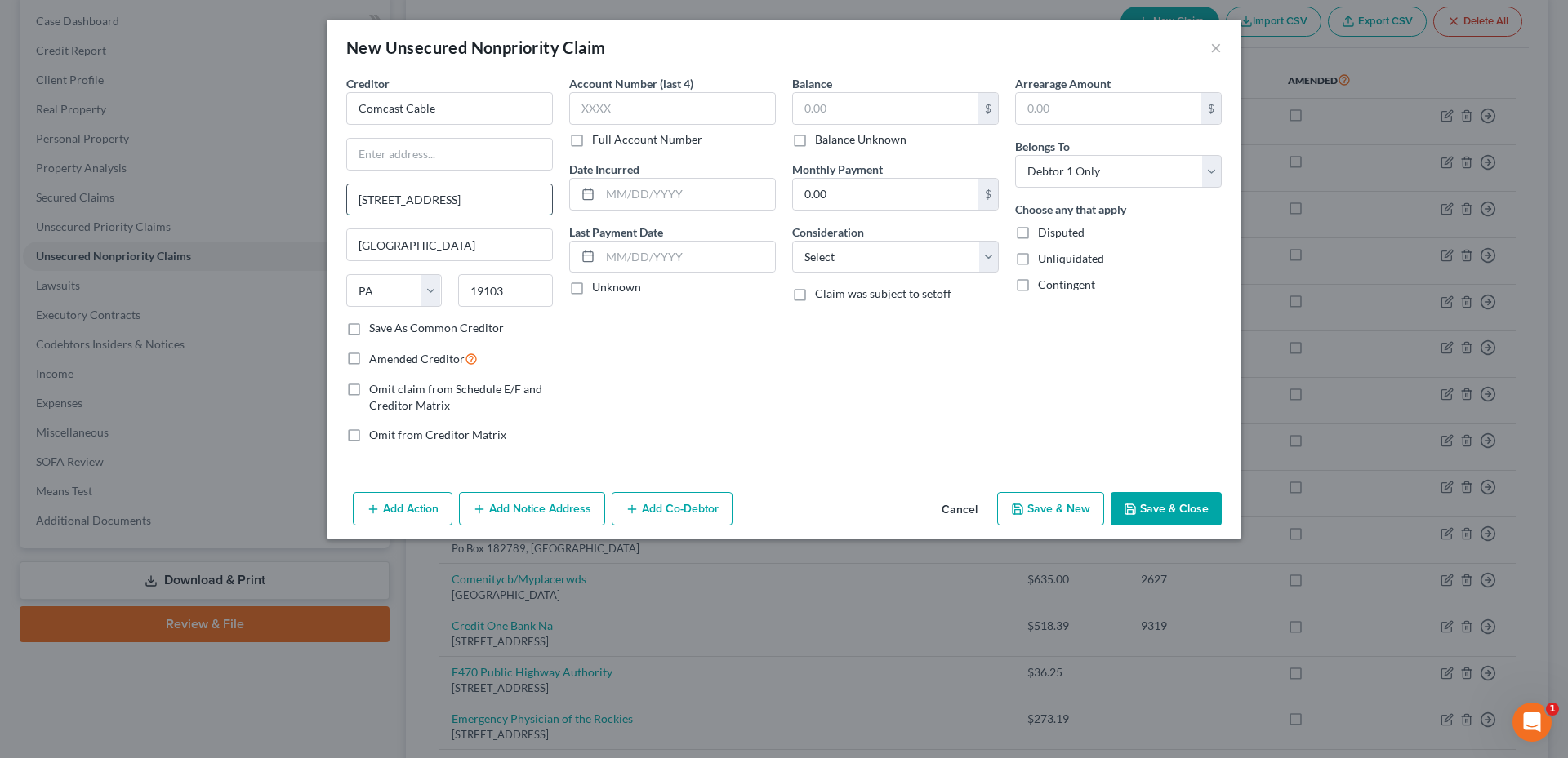
drag, startPoint x: 429, startPoint y: 201, endPoint x: 349, endPoint y: 202, distance: 80.0
click at [349, 202] on input "1701 JFK Blvd" at bounding box center [449, 200] width 205 height 31
type input "1701 JFK Blvd"
click at [869, 108] on input "text" at bounding box center [885, 108] width 185 height 31
click at [815, 142] on label "Balance Unknown" at bounding box center [861, 139] width 92 height 17
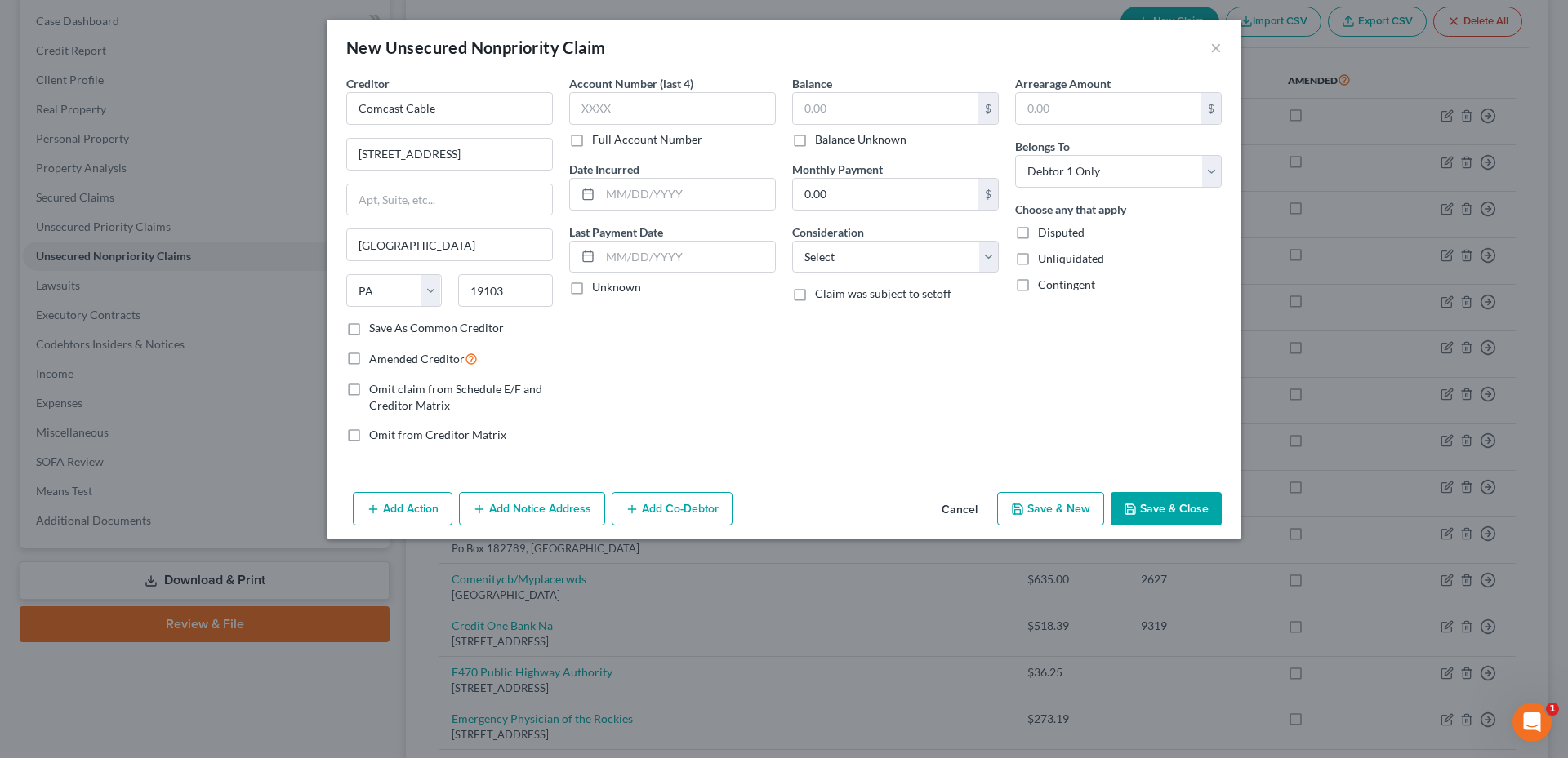
click at [822, 142] on input "Balance Unknown" at bounding box center [827, 136] width 11 height 11
checkbox input "true"
type input "0.00"
click at [529, 501] on button "Add Notice Address" at bounding box center [532, 509] width 146 height 34
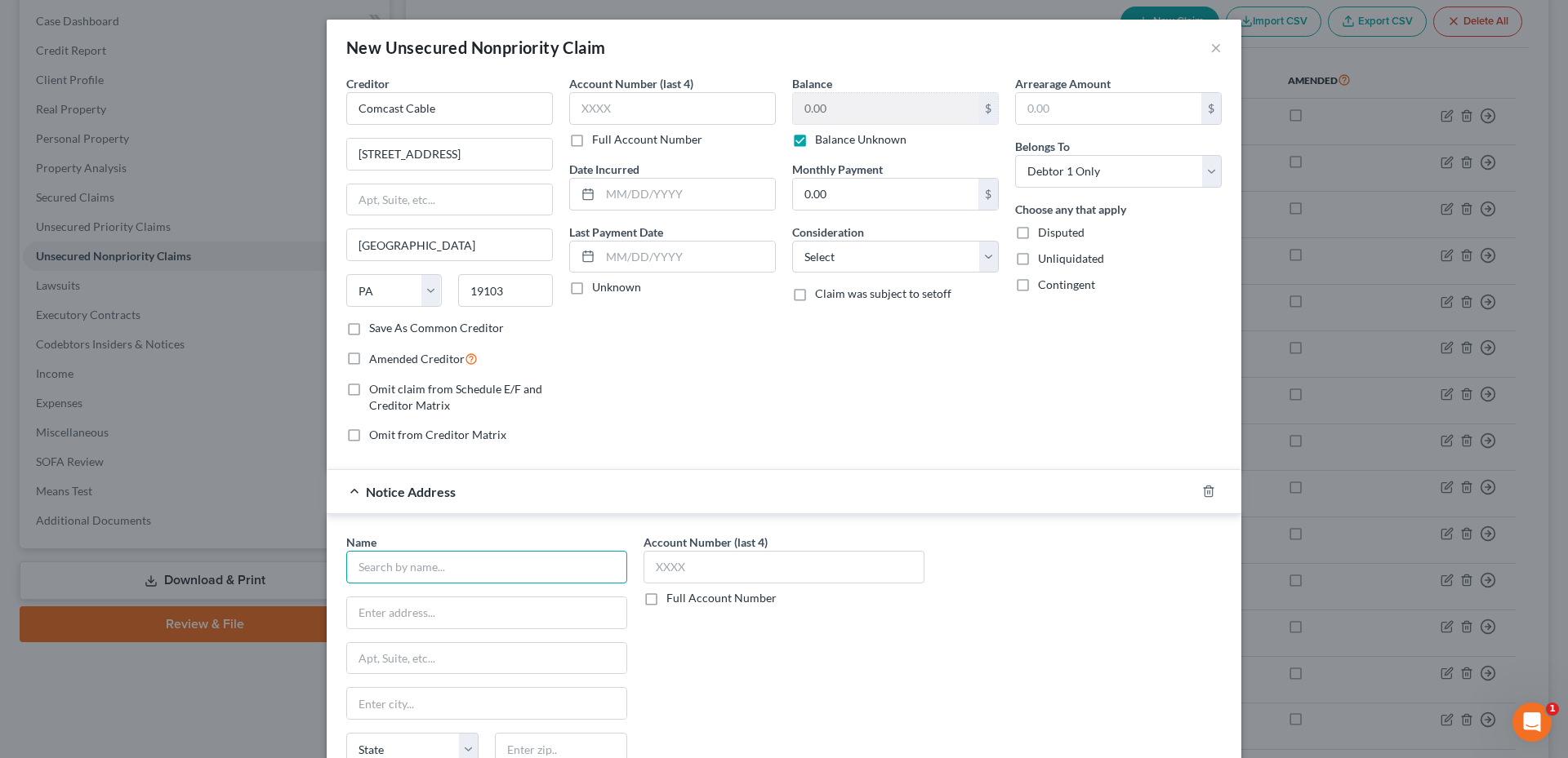
click at [454, 559] on input "text" at bounding box center [486, 567] width 281 height 33
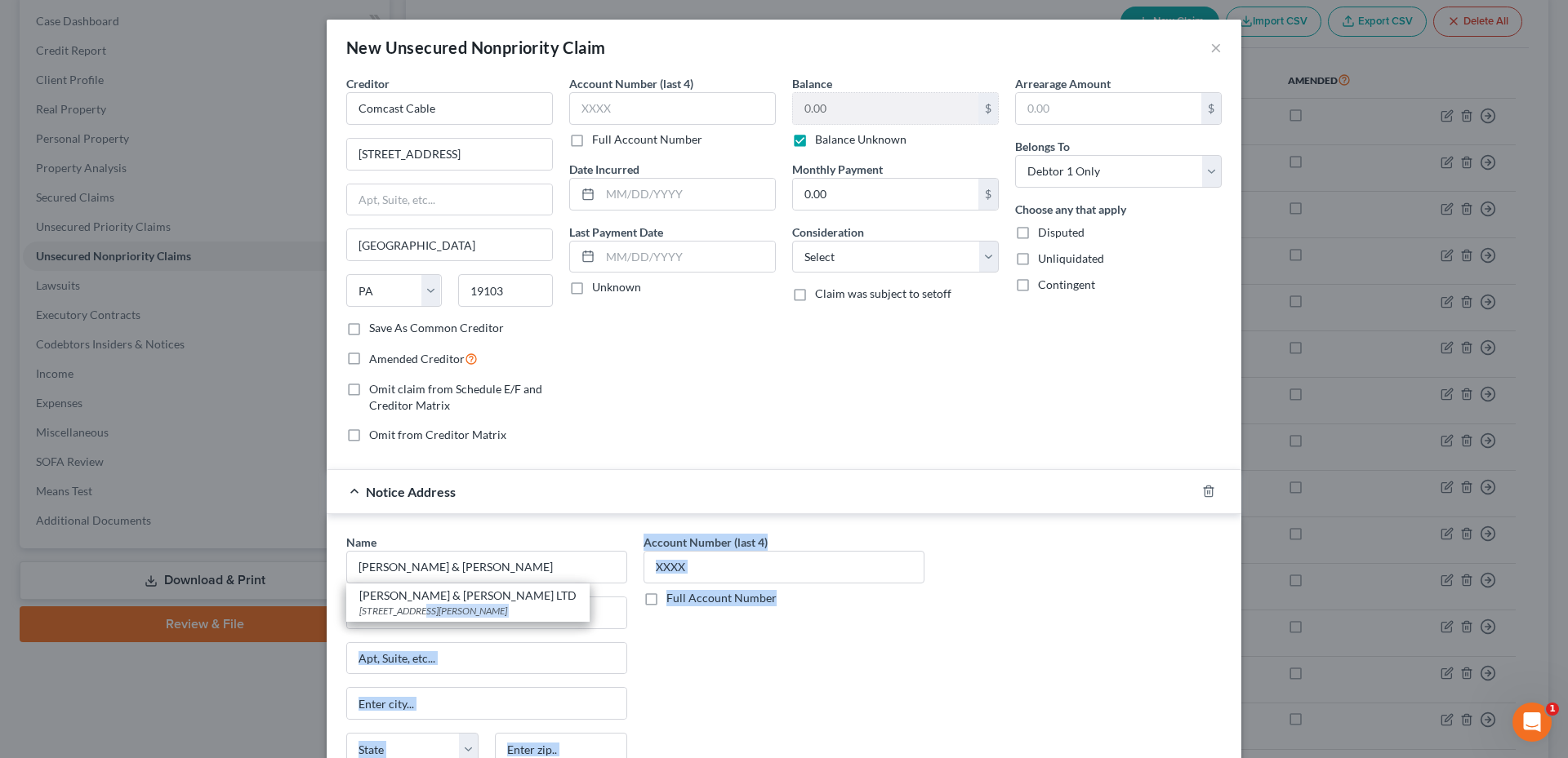
drag, startPoint x: 409, startPoint y: 607, endPoint x: 793, endPoint y: 651, distance: 386.5
click at [788, 650] on div "Name * Harris & Harris Harris & Harris LTD 111 W. Jackson Blvd., Suite 650, Chi…" at bounding box center [784, 671] width 891 height 275
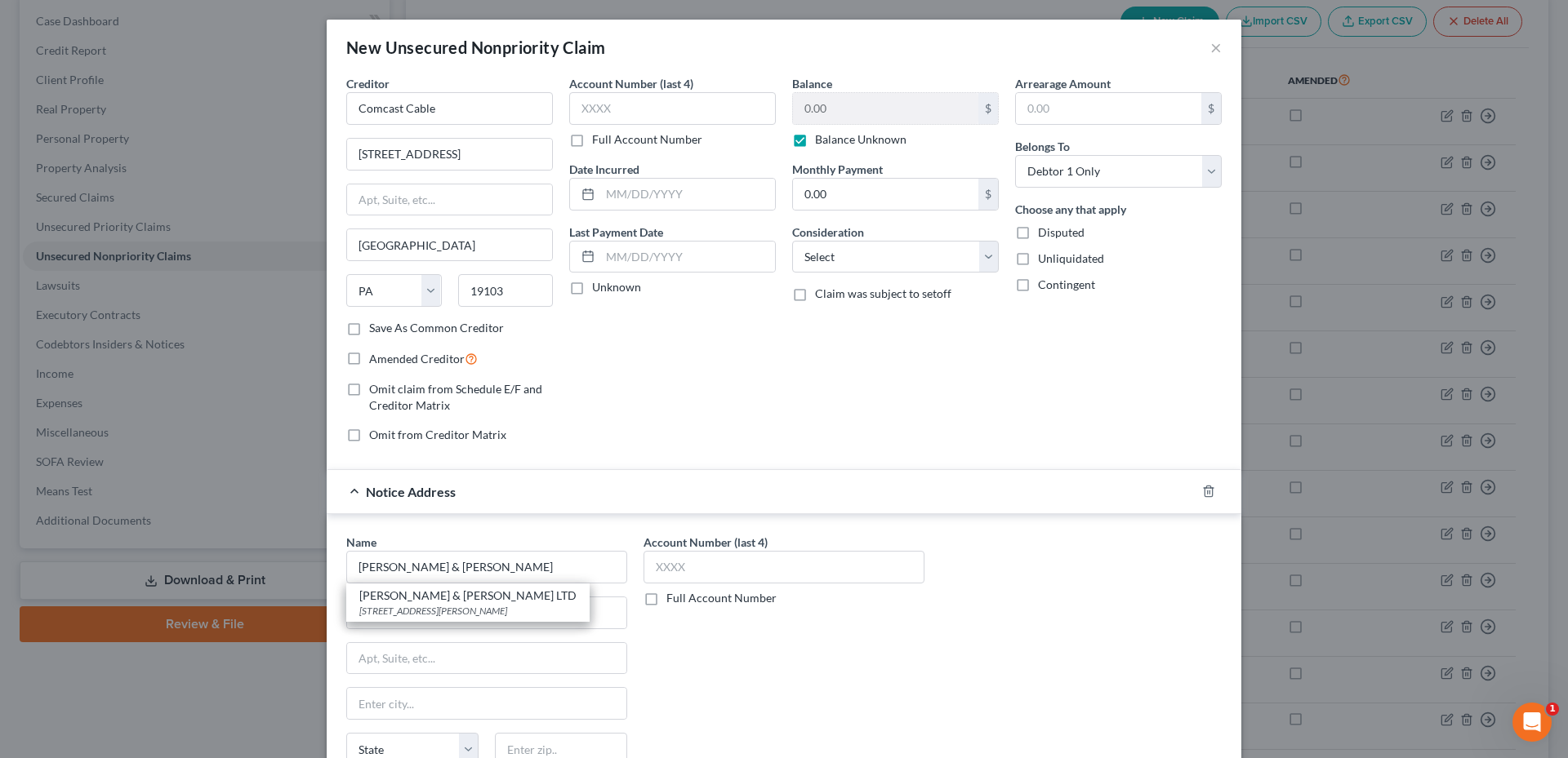
drag, startPoint x: 793, startPoint y: 651, endPoint x: 797, endPoint y: 659, distance: 8.9
click at [797, 659] on div "Account Number (last 4) Full Account Number" at bounding box center [783, 671] width 297 height 275
click at [456, 574] on input "Harris & Harris" at bounding box center [486, 567] width 281 height 33
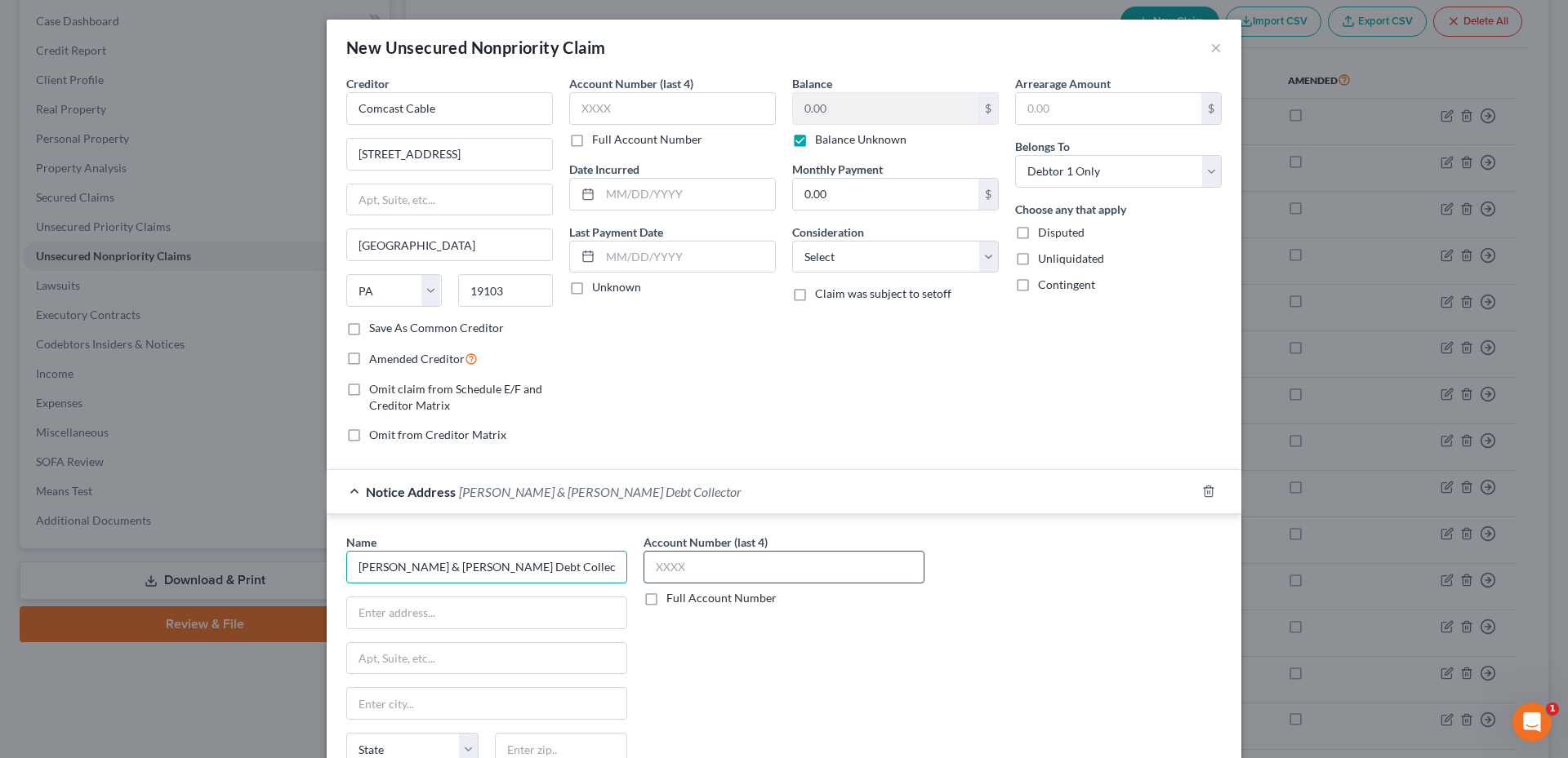
drag, startPoint x: 434, startPoint y: 563, endPoint x: 661, endPoint y: 566, distance: 227.0
click at [616, 566] on input "Harris & Harris Debt Collector" at bounding box center [486, 567] width 281 height 33
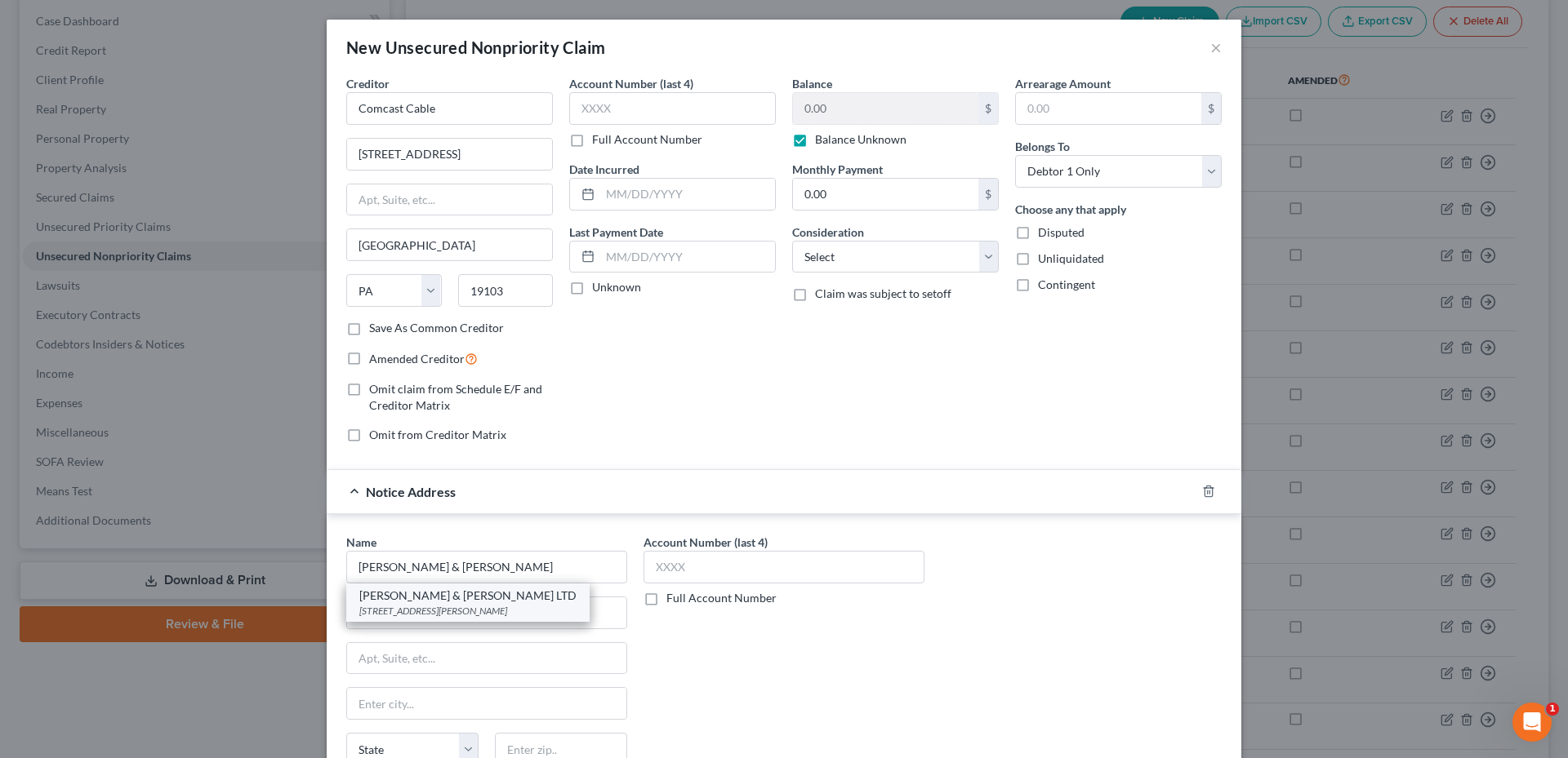
click at [448, 609] on div "111 W. Jackson Blvd., Suite 650, Chicago, IL 60604" at bounding box center [468, 611] width 218 height 14
type input "Harris & Harris LTD"
type input "111 W. Jackson Blvd., Suite 650"
type input "Chicago"
select select "14"
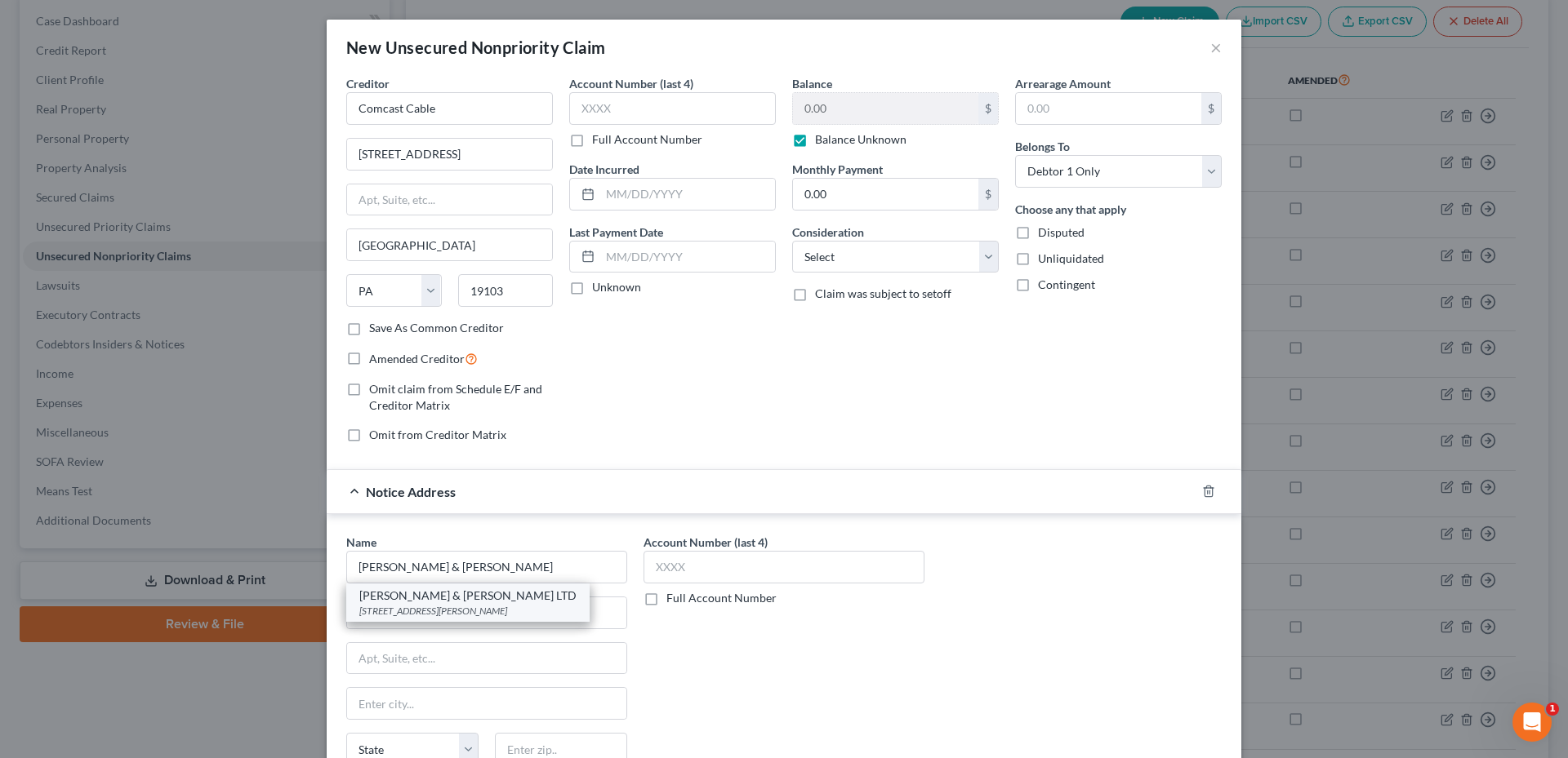
type input "60604"
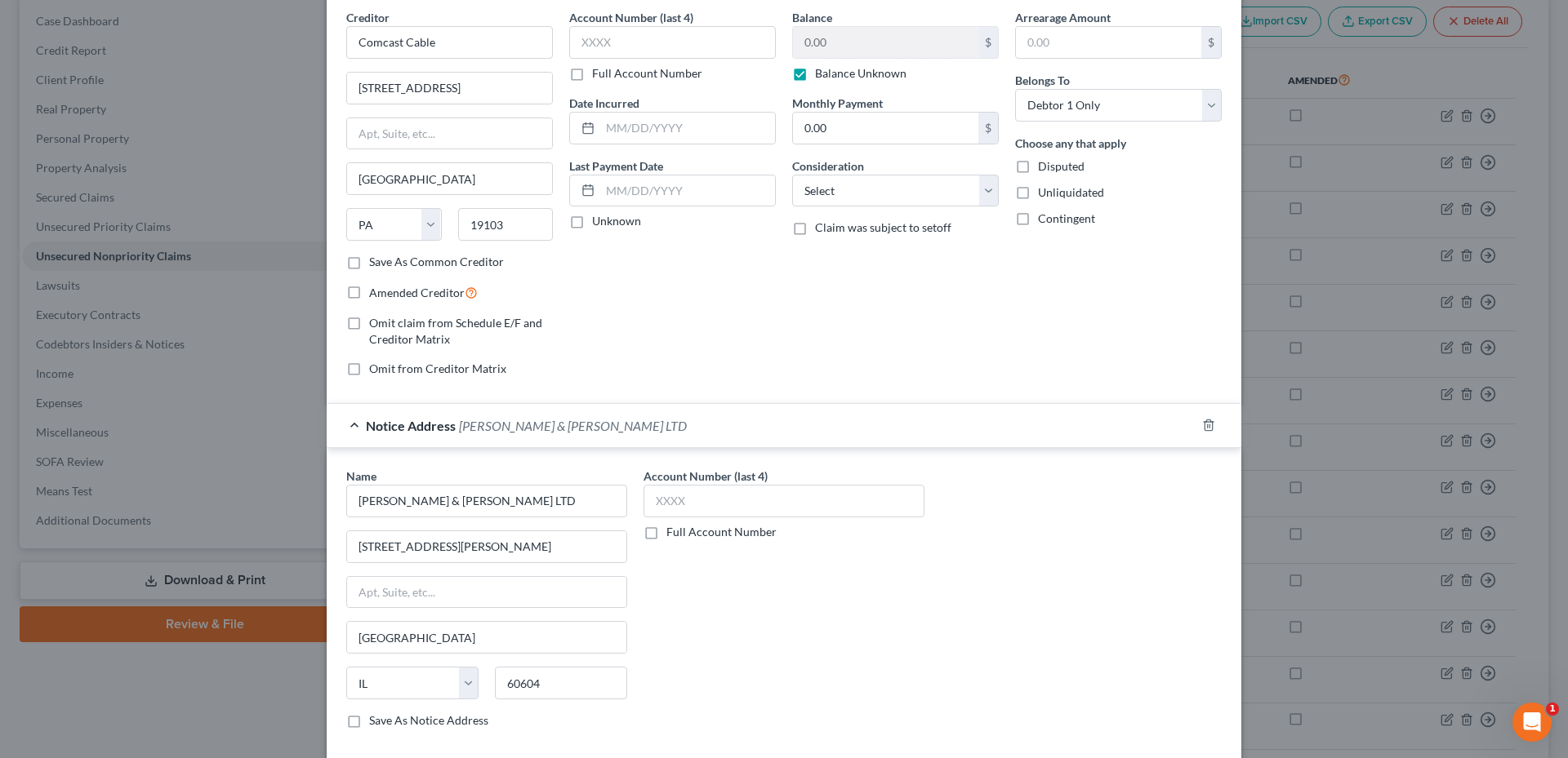
scroll to position [152, 0]
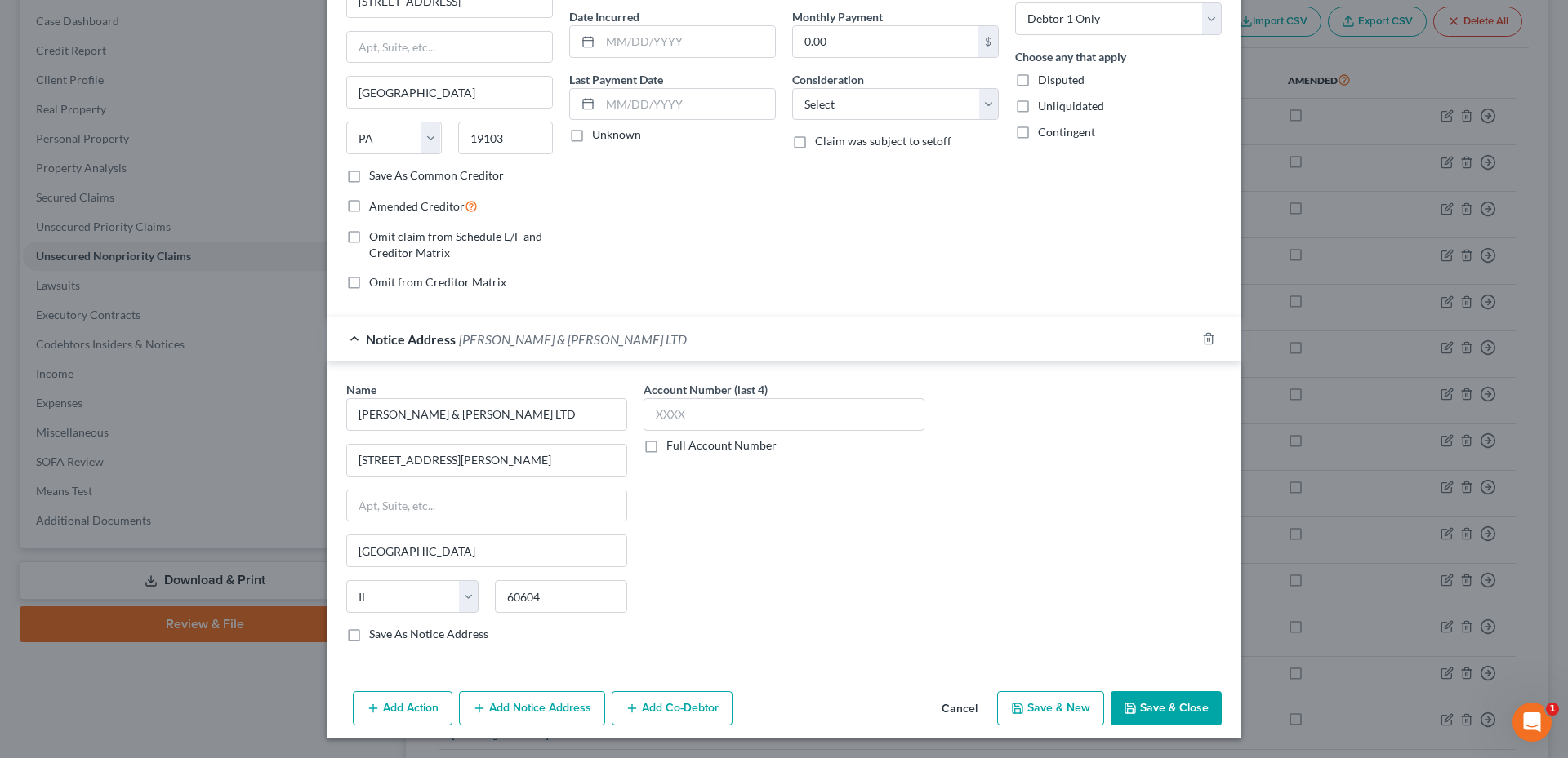
click at [1178, 700] on button "Save & Close" at bounding box center [1166, 708] width 111 height 34
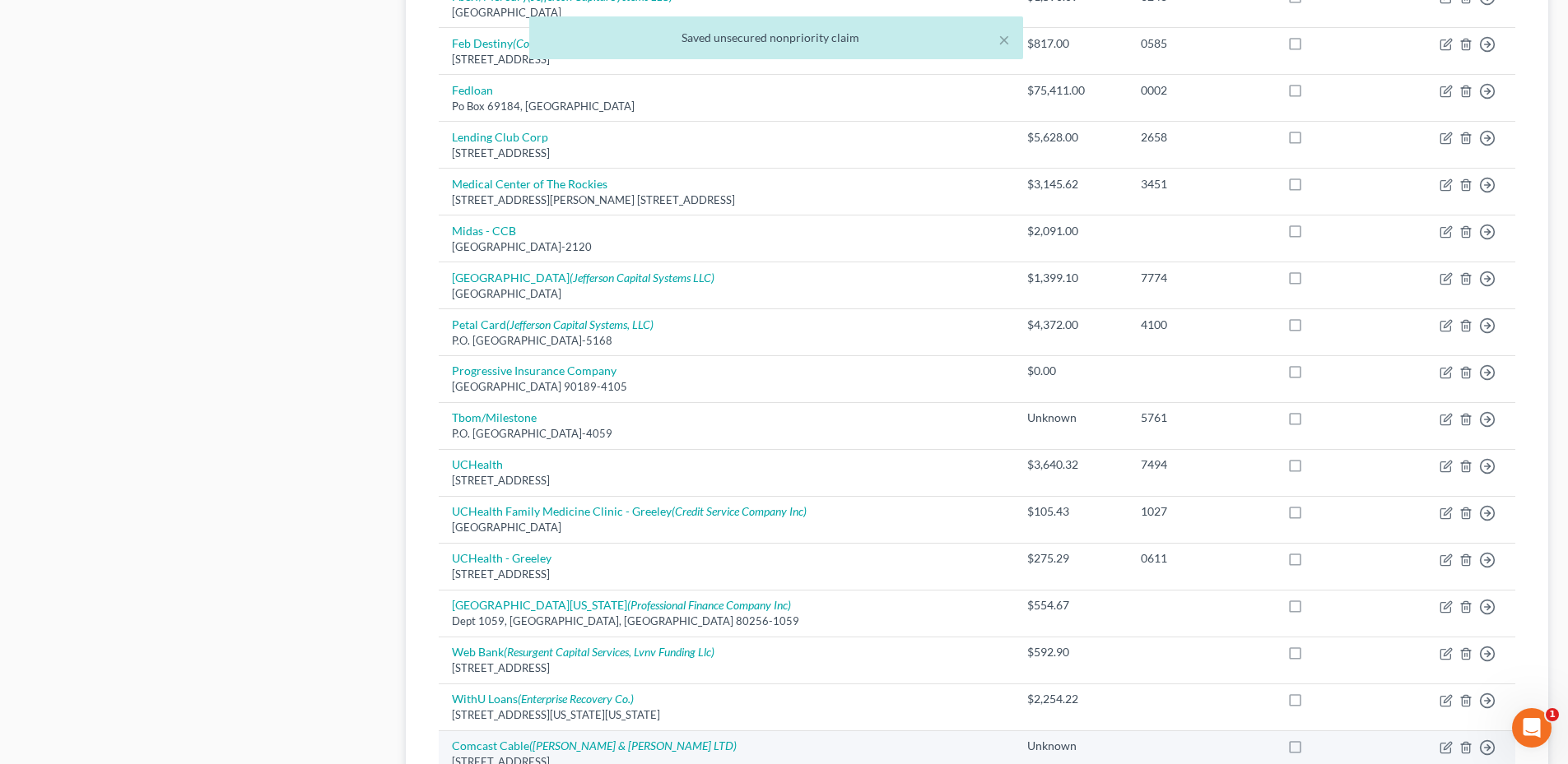
scroll to position [1130, 0]
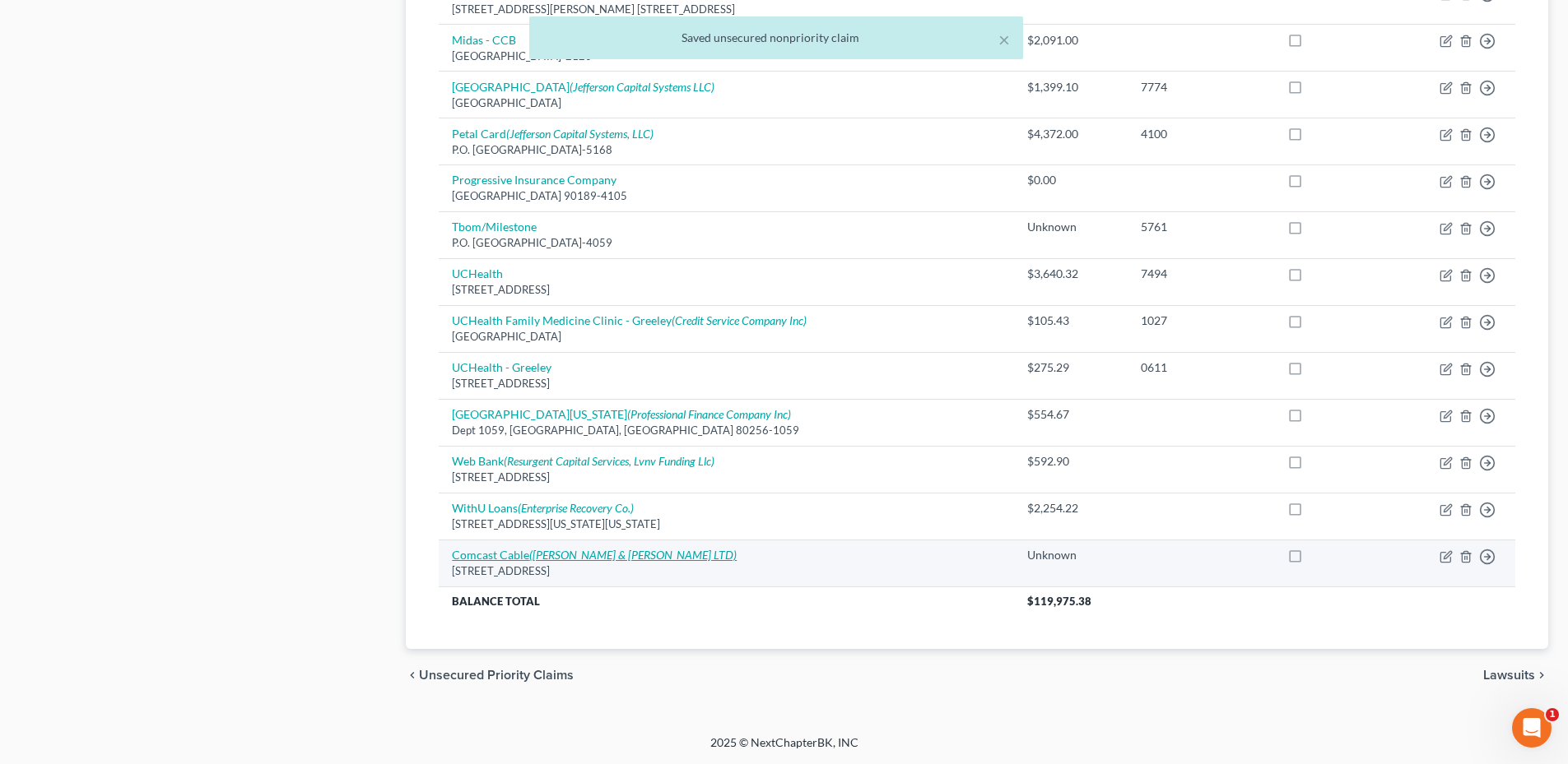
click at [534, 559] on icon "(Harris & Harris LTD)" at bounding box center [633, 555] width 208 height 14
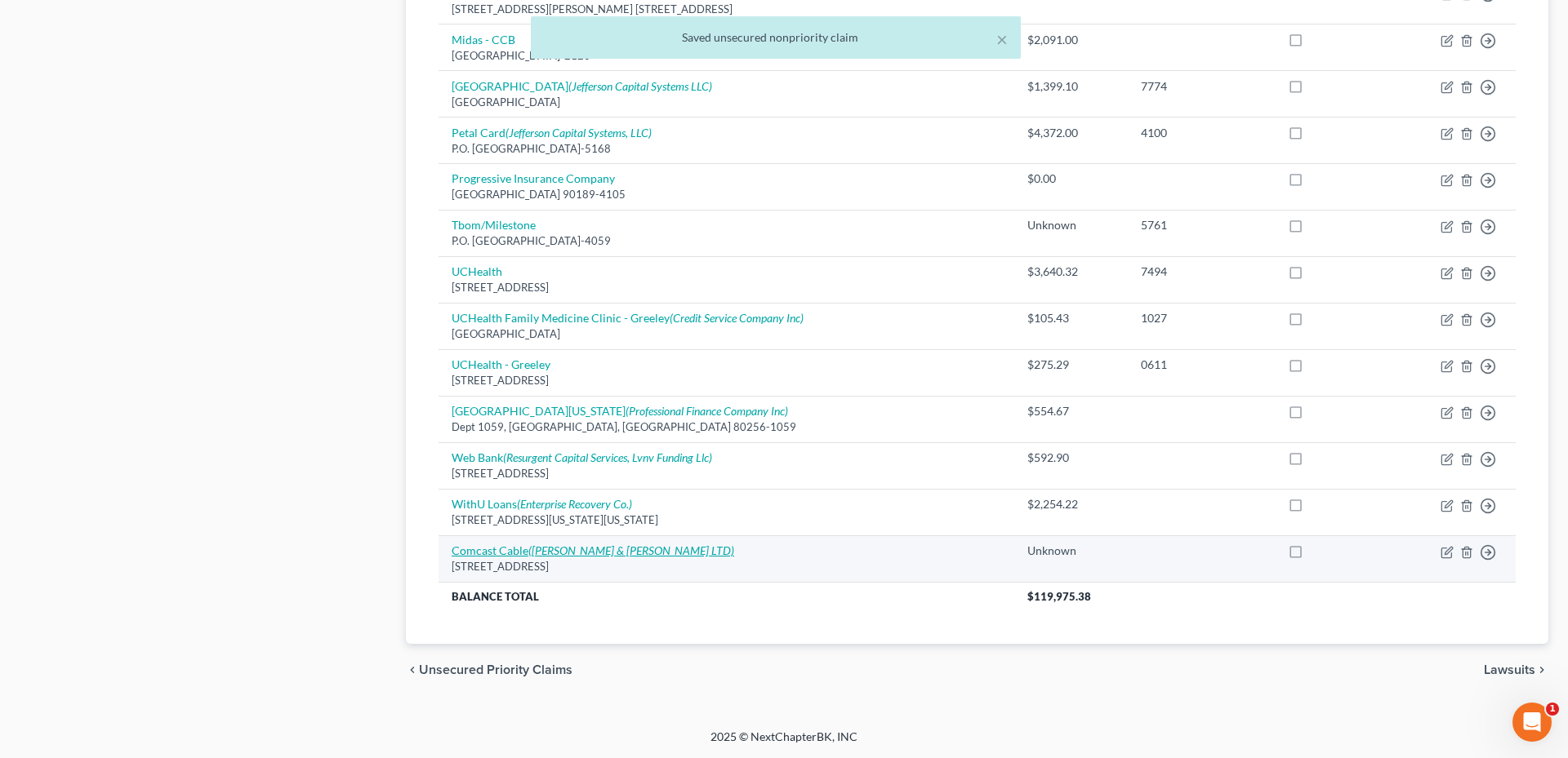
select select "39"
select select "0"
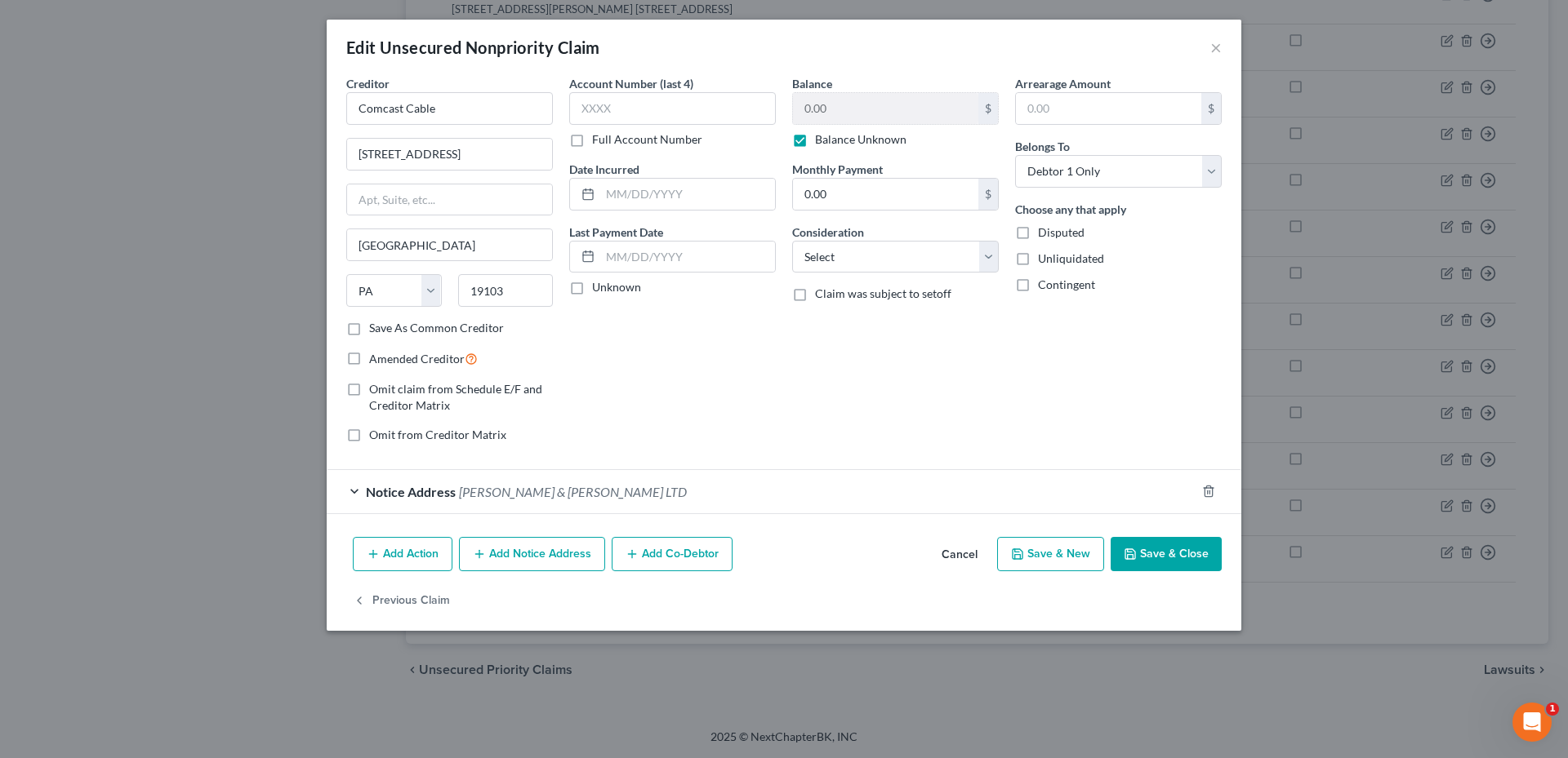
click at [1163, 559] on button "Save & Close" at bounding box center [1166, 554] width 111 height 34
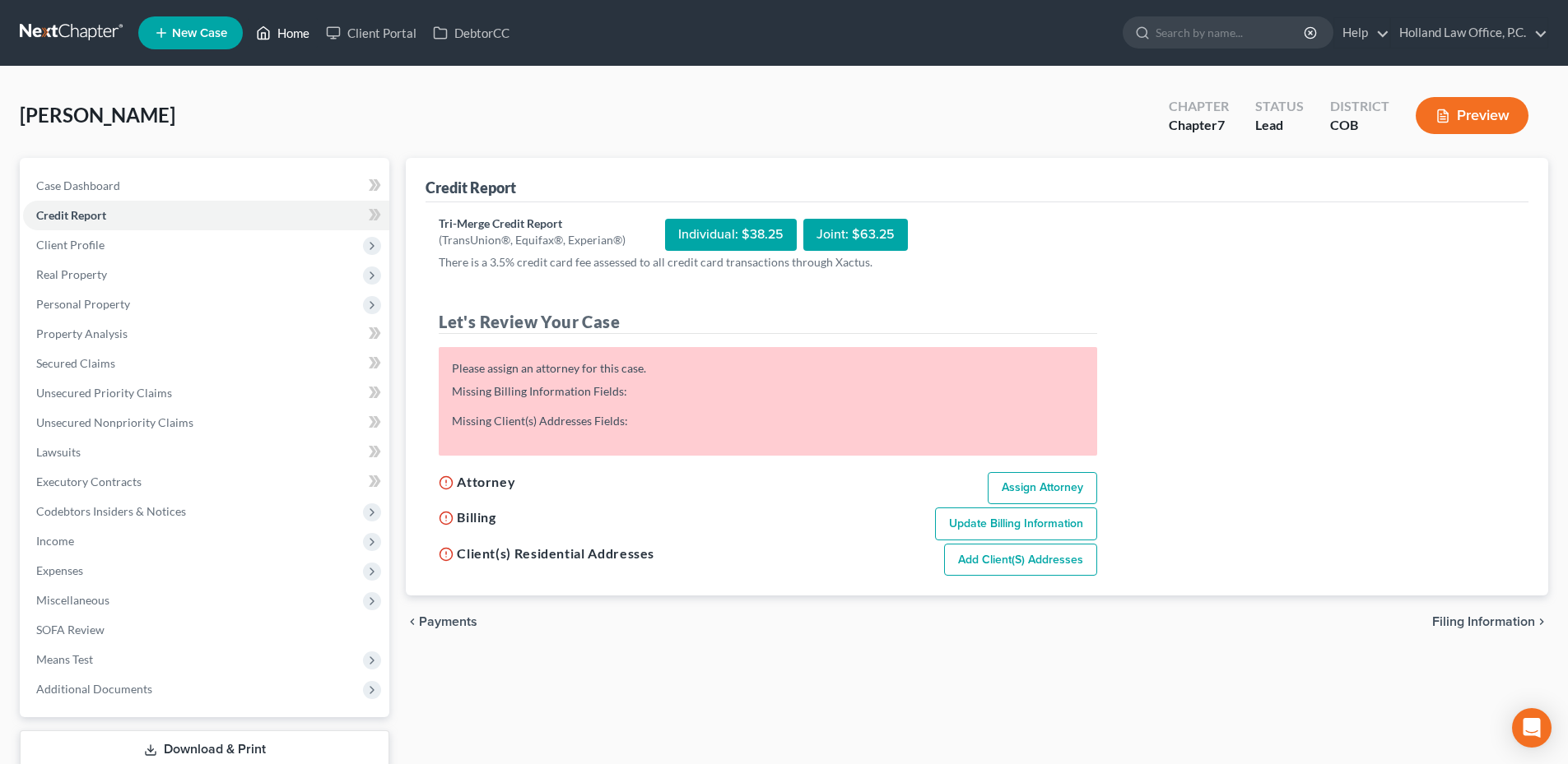
click at [288, 41] on link "Home" at bounding box center [282, 32] width 70 height 29
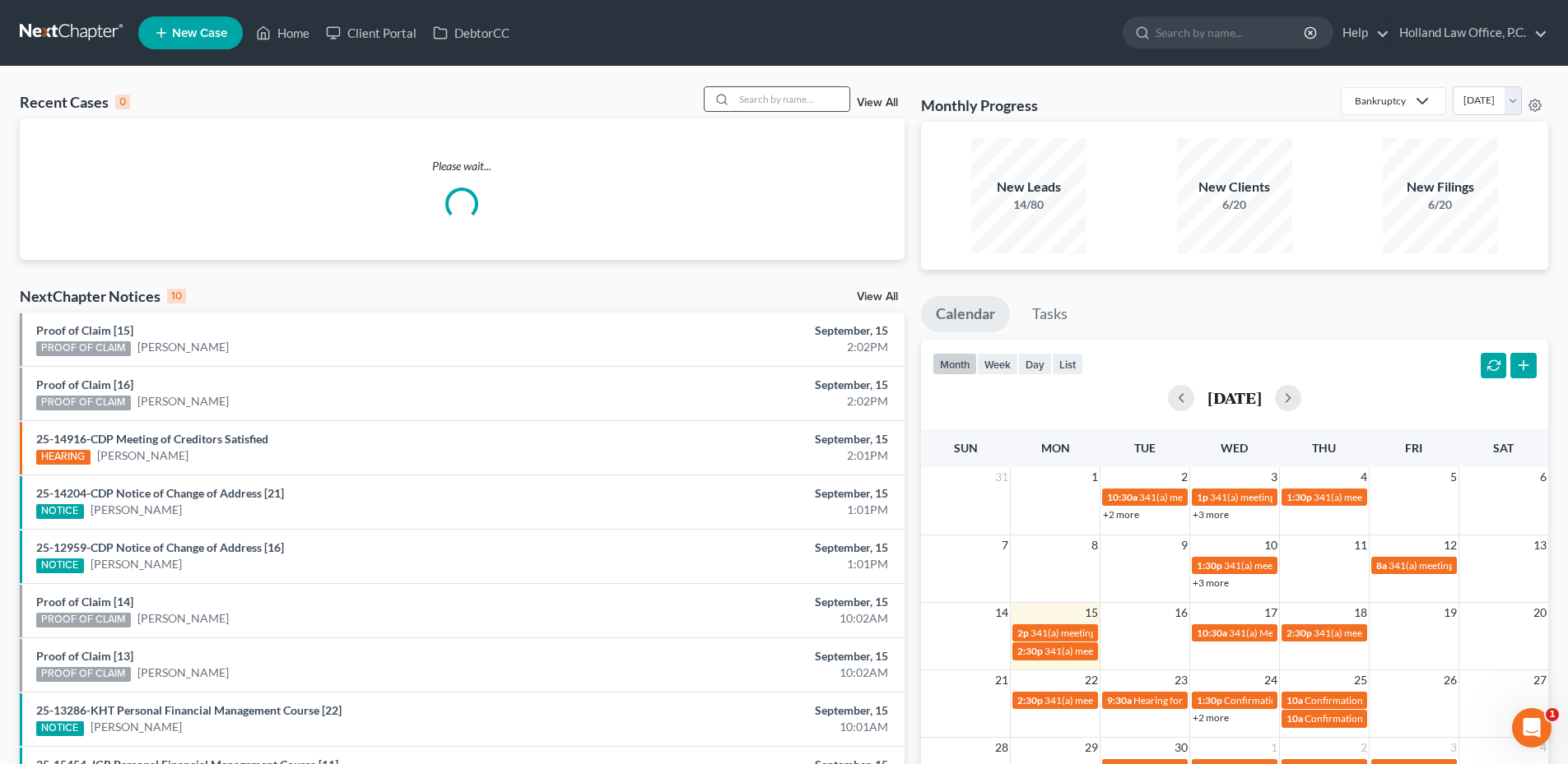
click at [763, 95] on input "search" at bounding box center [792, 98] width 115 height 24
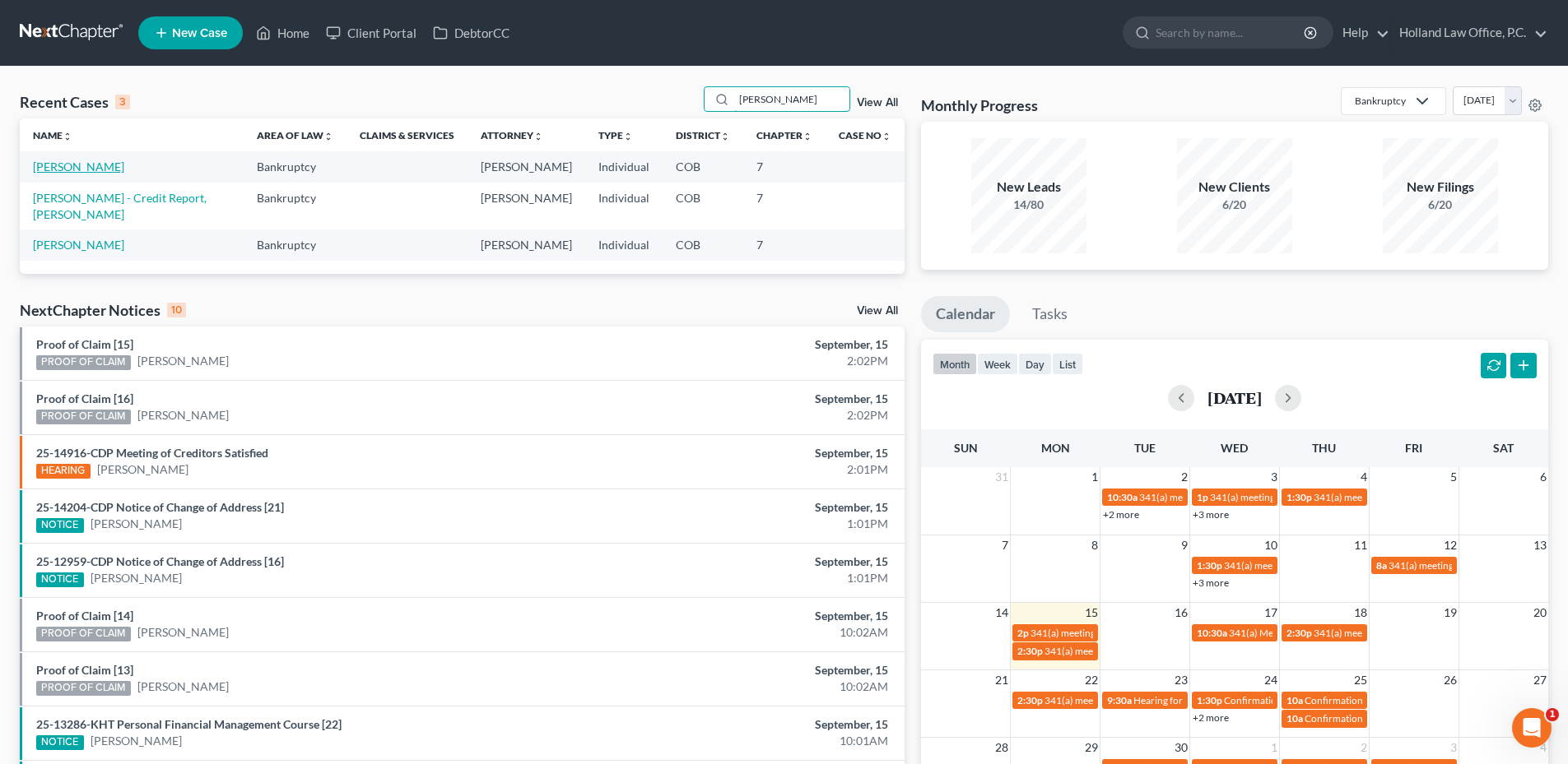
type input "[PERSON_NAME]"
click at [69, 169] on link "[PERSON_NAME]" at bounding box center [78, 167] width 91 height 14
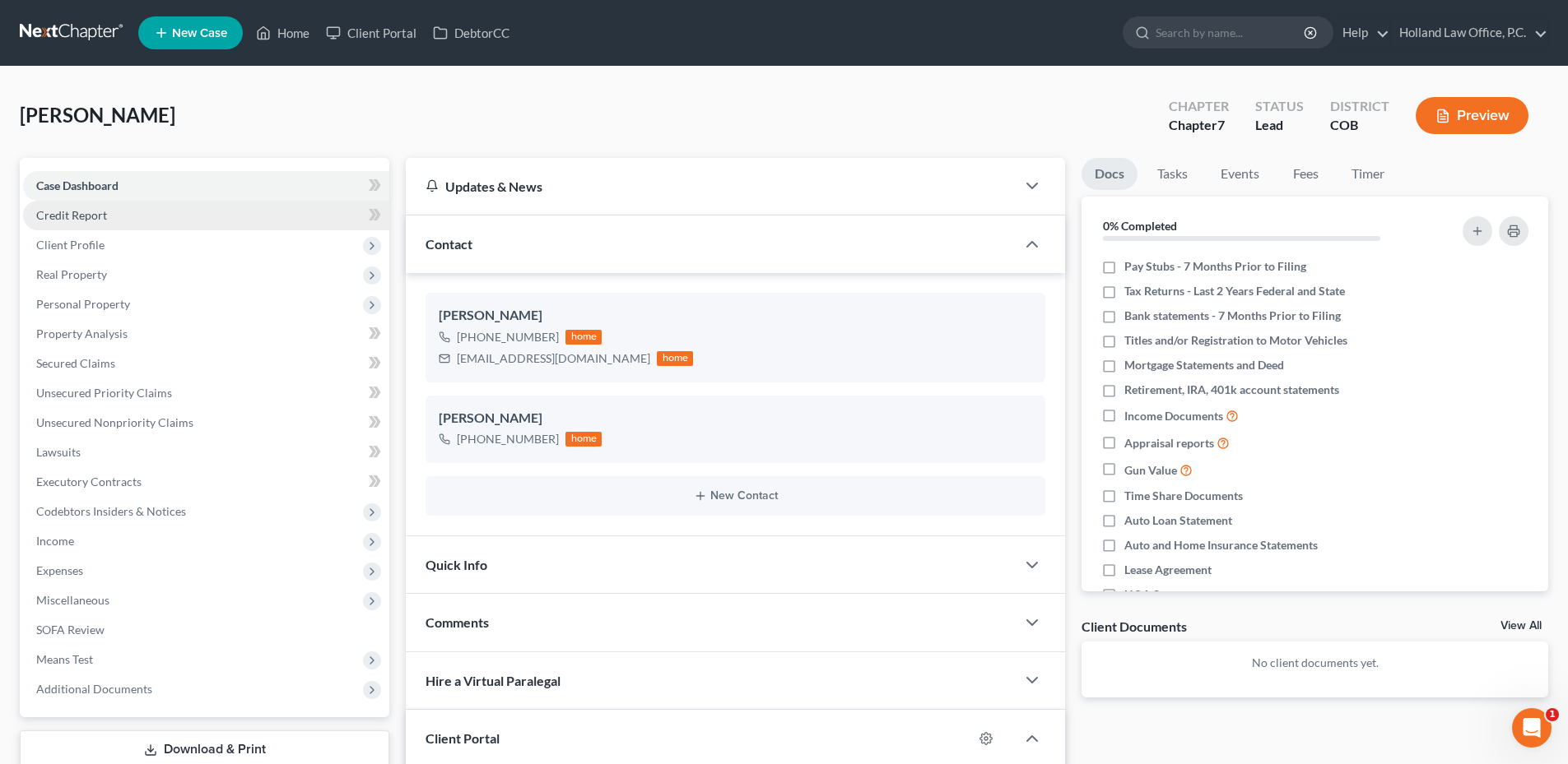
click at [99, 222] on link "Credit Report" at bounding box center [206, 215] width 367 height 29
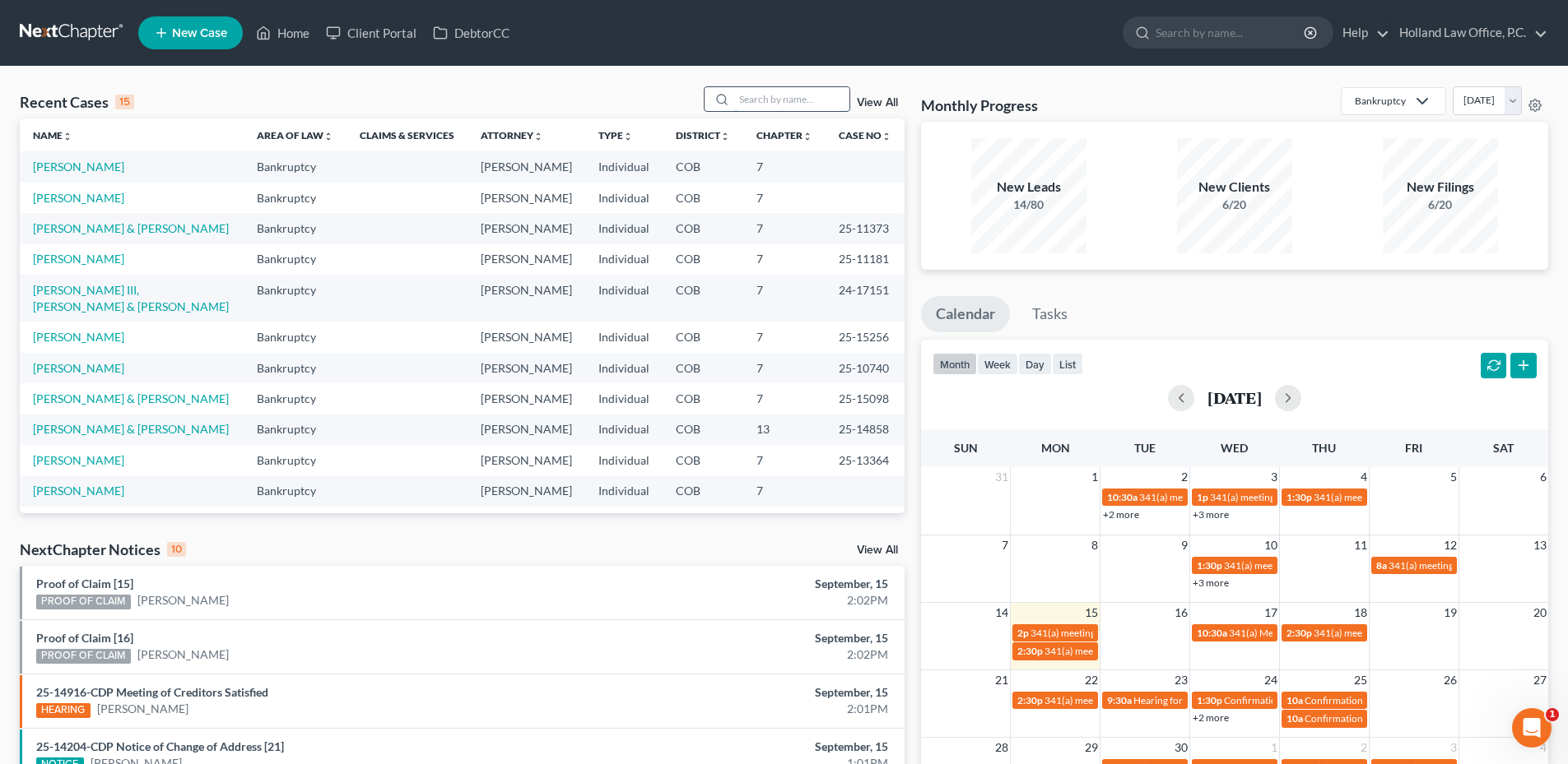
click at [736, 105] on input "search" at bounding box center [792, 98] width 115 height 24
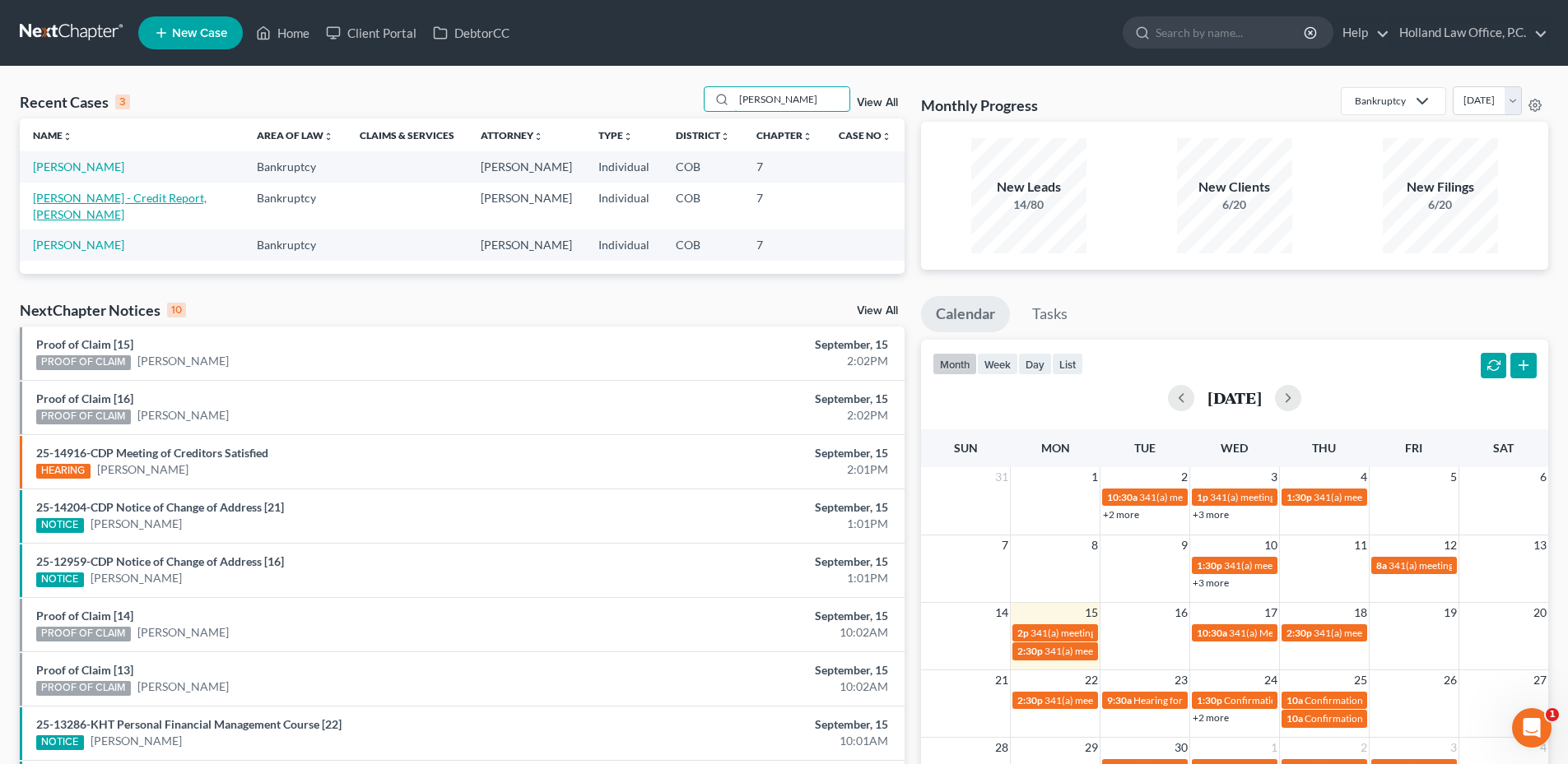
type input "blanche"
click at [174, 192] on link "[PERSON_NAME] - Credit Report, [PERSON_NAME]" at bounding box center [120, 206] width 174 height 30
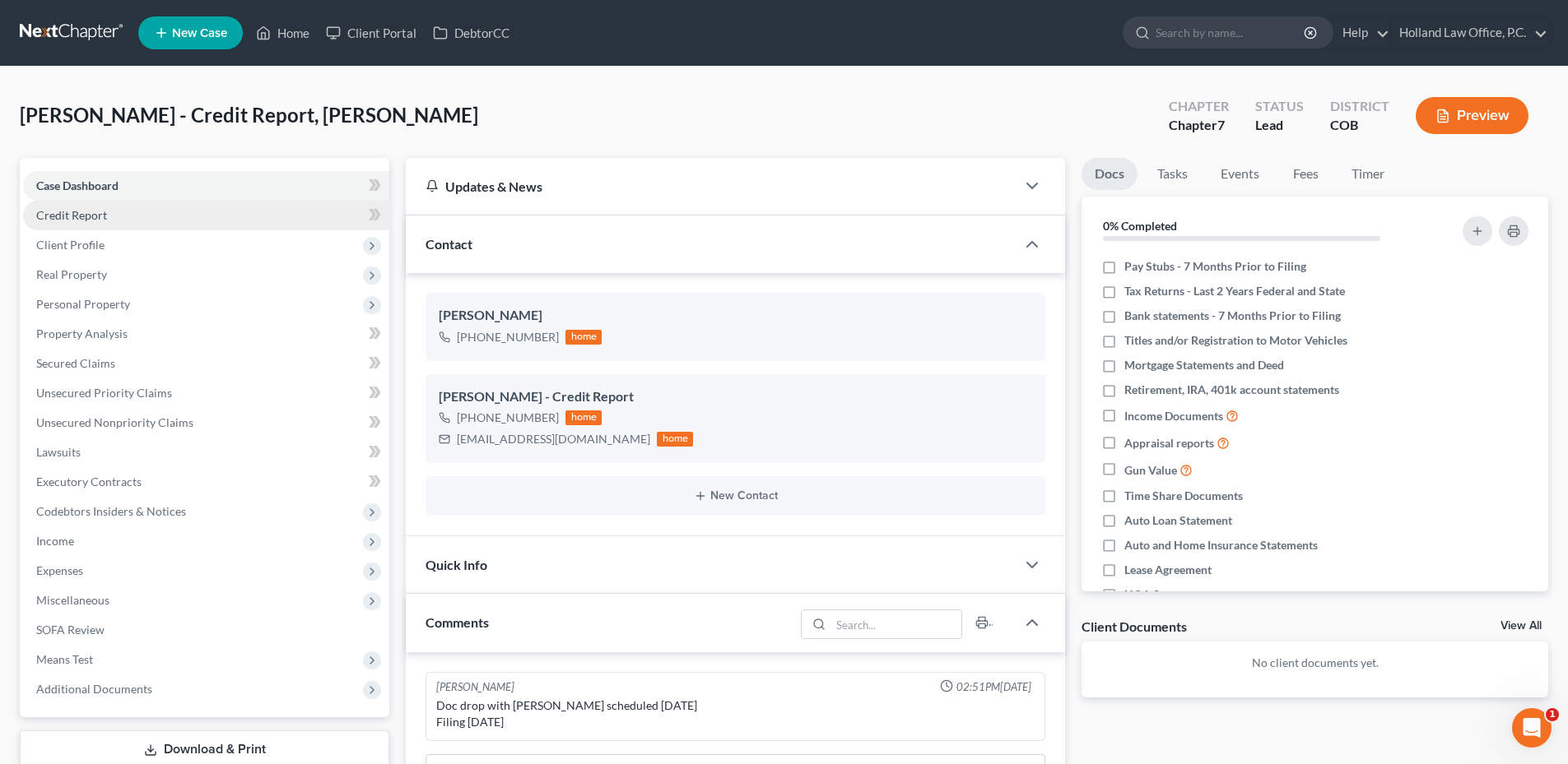
click at [112, 219] on link "Credit Report" at bounding box center [206, 215] width 367 height 29
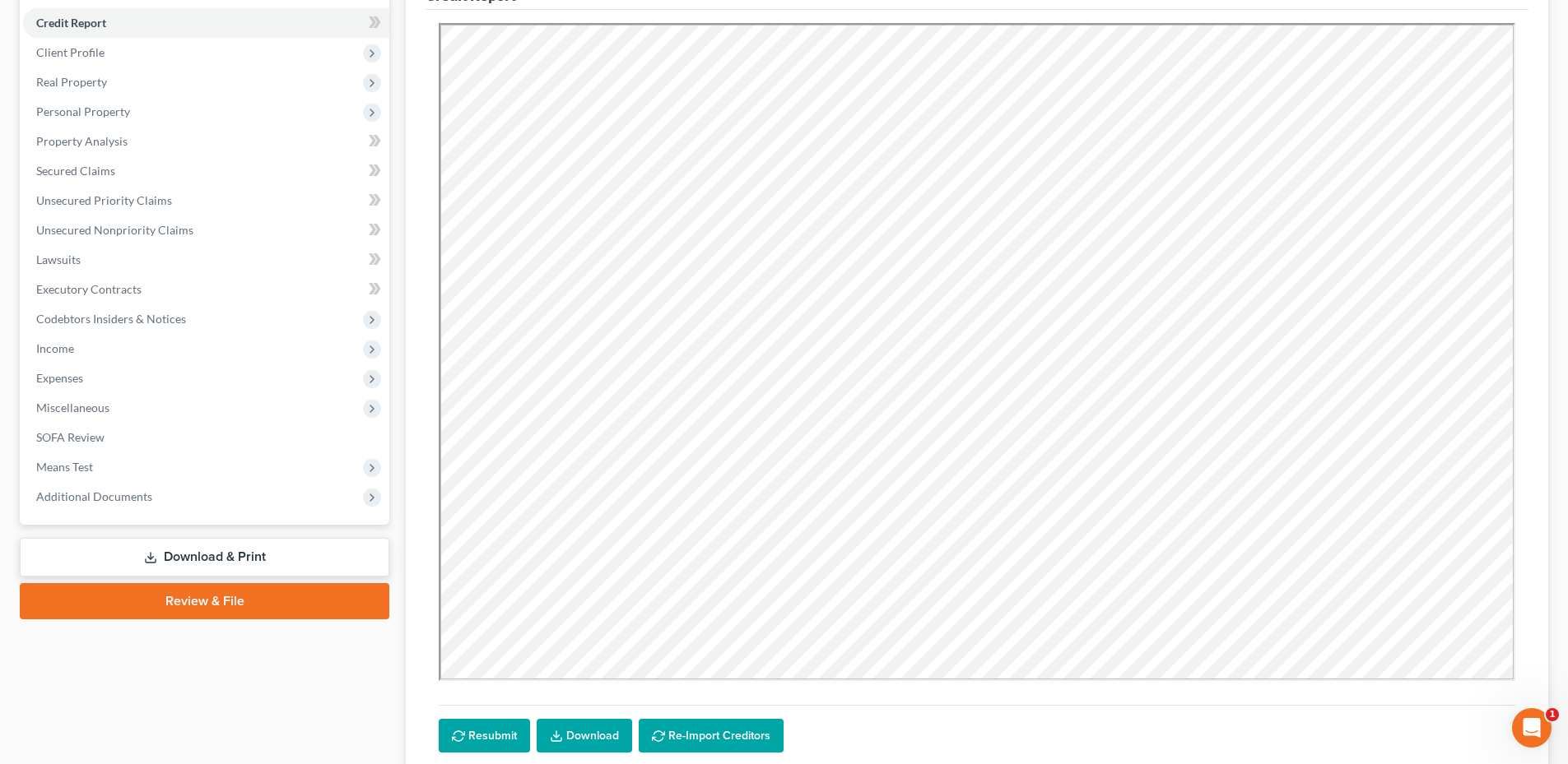
scroll to position [164, 0]
